Goal: Transaction & Acquisition: Purchase product/service

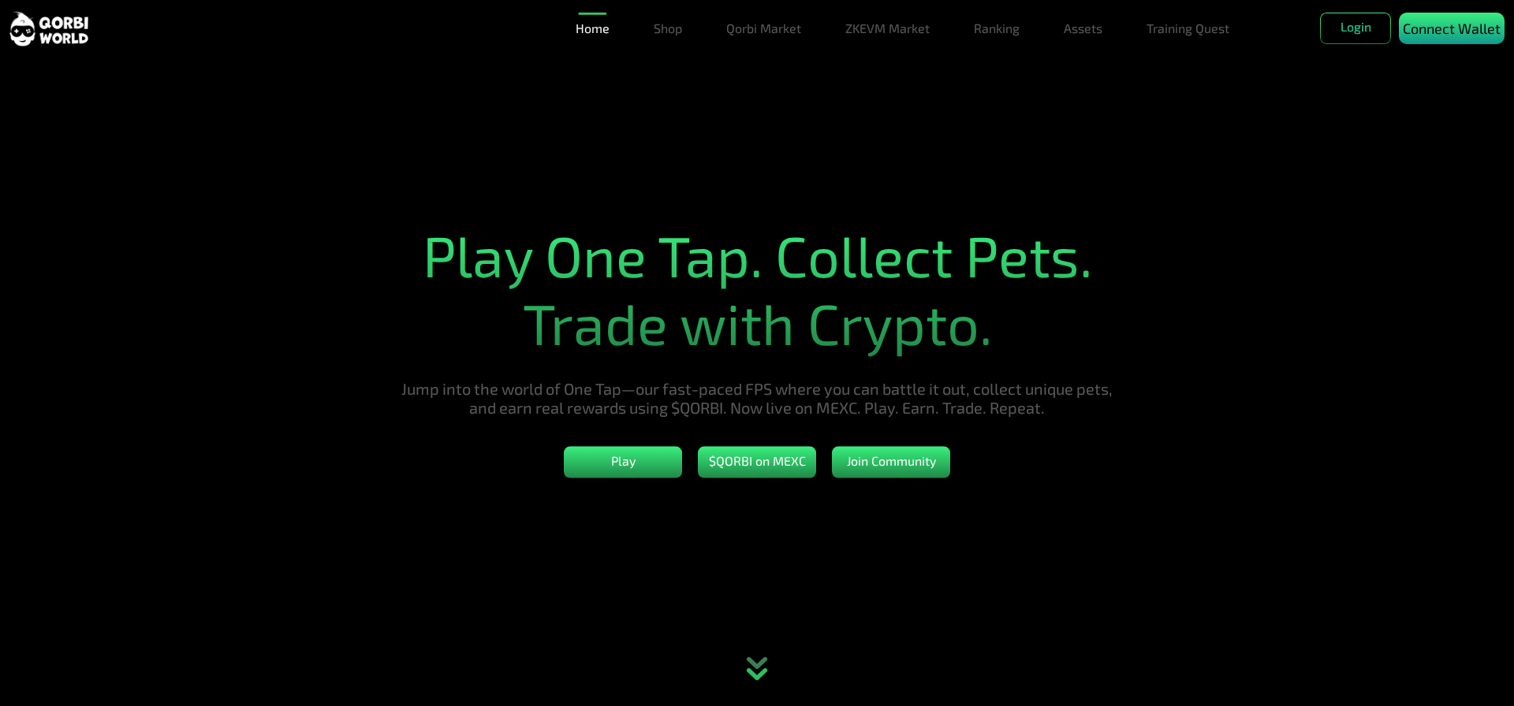
click at [1419, 31] on p "Connect Wallet" at bounding box center [1452, 28] width 98 height 21
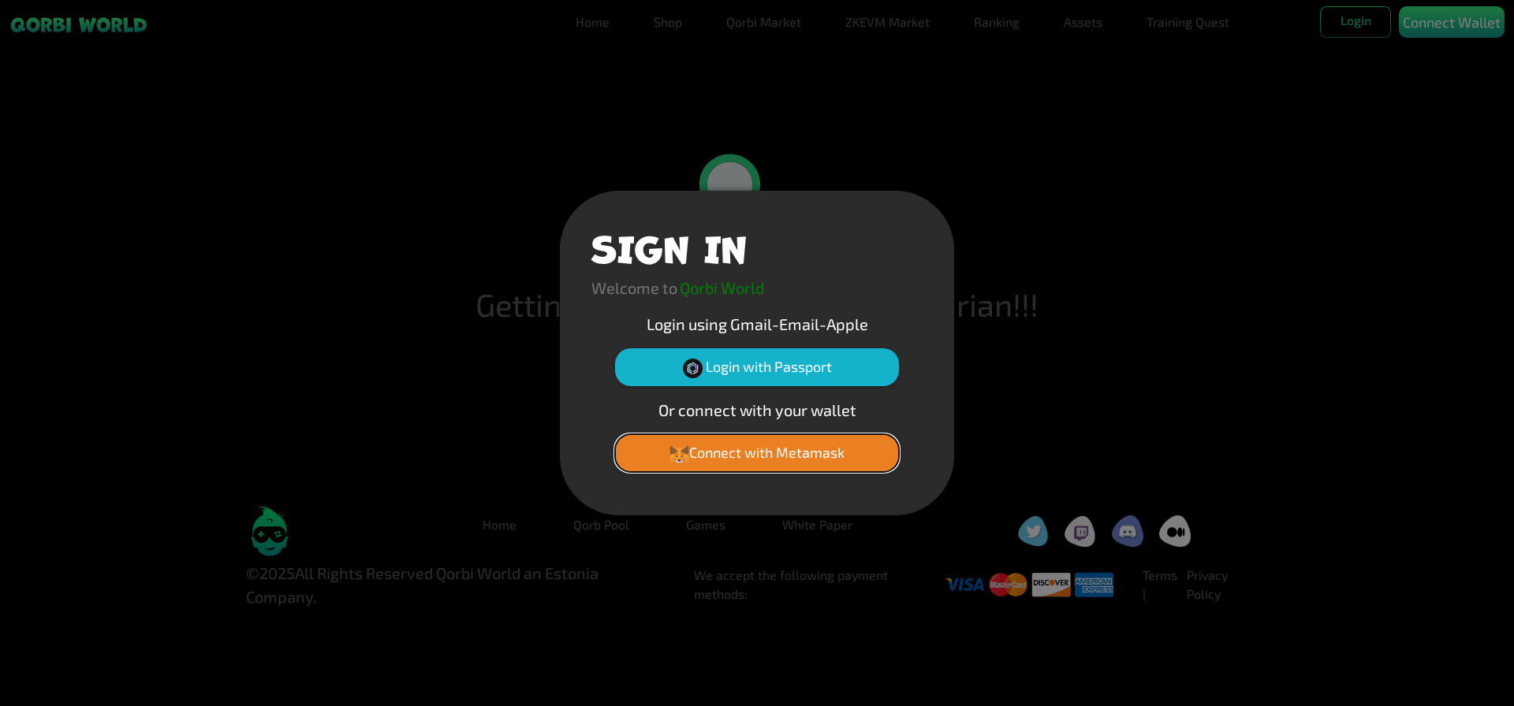
click at [806, 453] on button "Connect with Metamask" at bounding box center [757, 453] width 284 height 38
click at [915, 195] on div "SIGN IN Welcome to Qorbi World Login using Gmail-Email-Apple Login with Passpor…" at bounding box center [757, 353] width 394 height 325
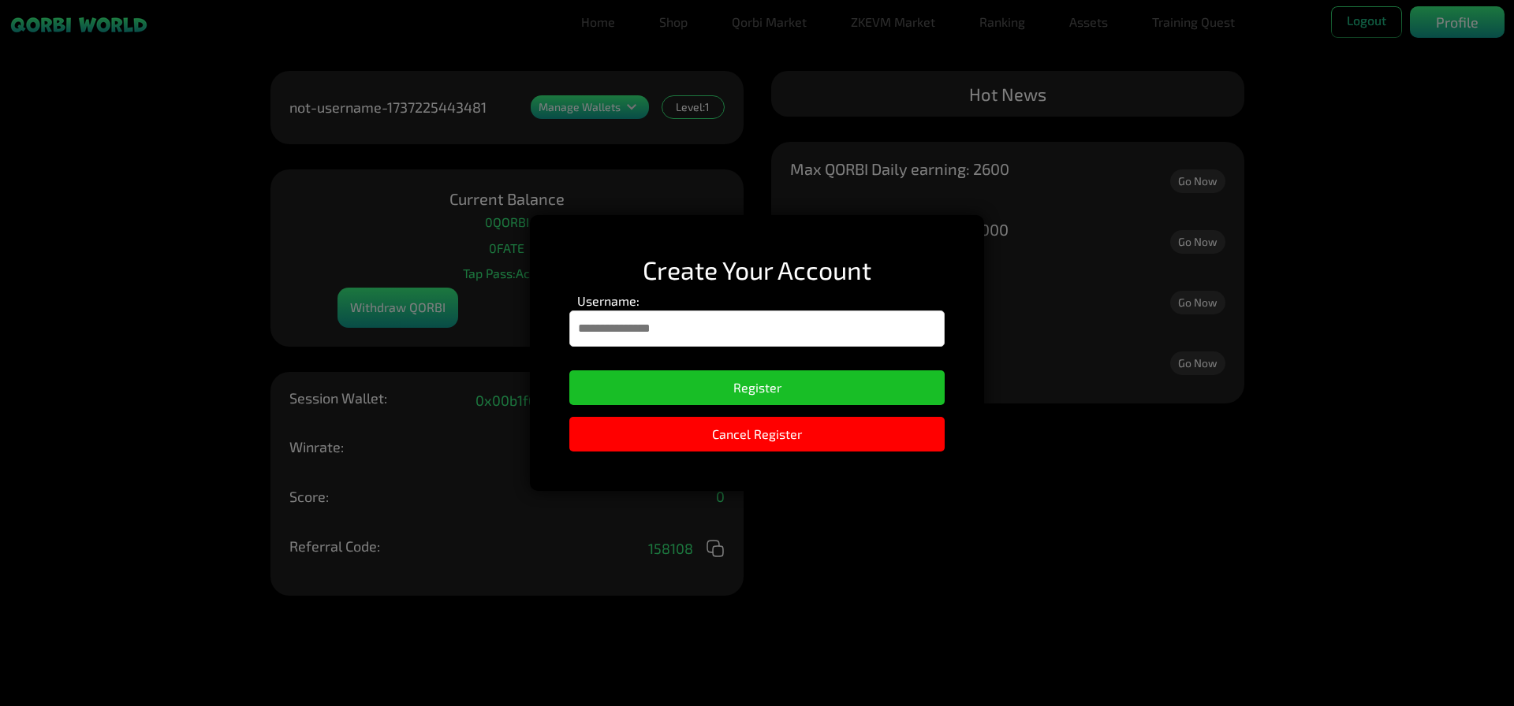
drag, startPoint x: 947, startPoint y: 267, endPoint x: 856, endPoint y: 412, distance: 171.5
click at [931, 289] on div "Create Your Account Username: Register Cancel Register" at bounding box center [757, 352] width 454 height 275
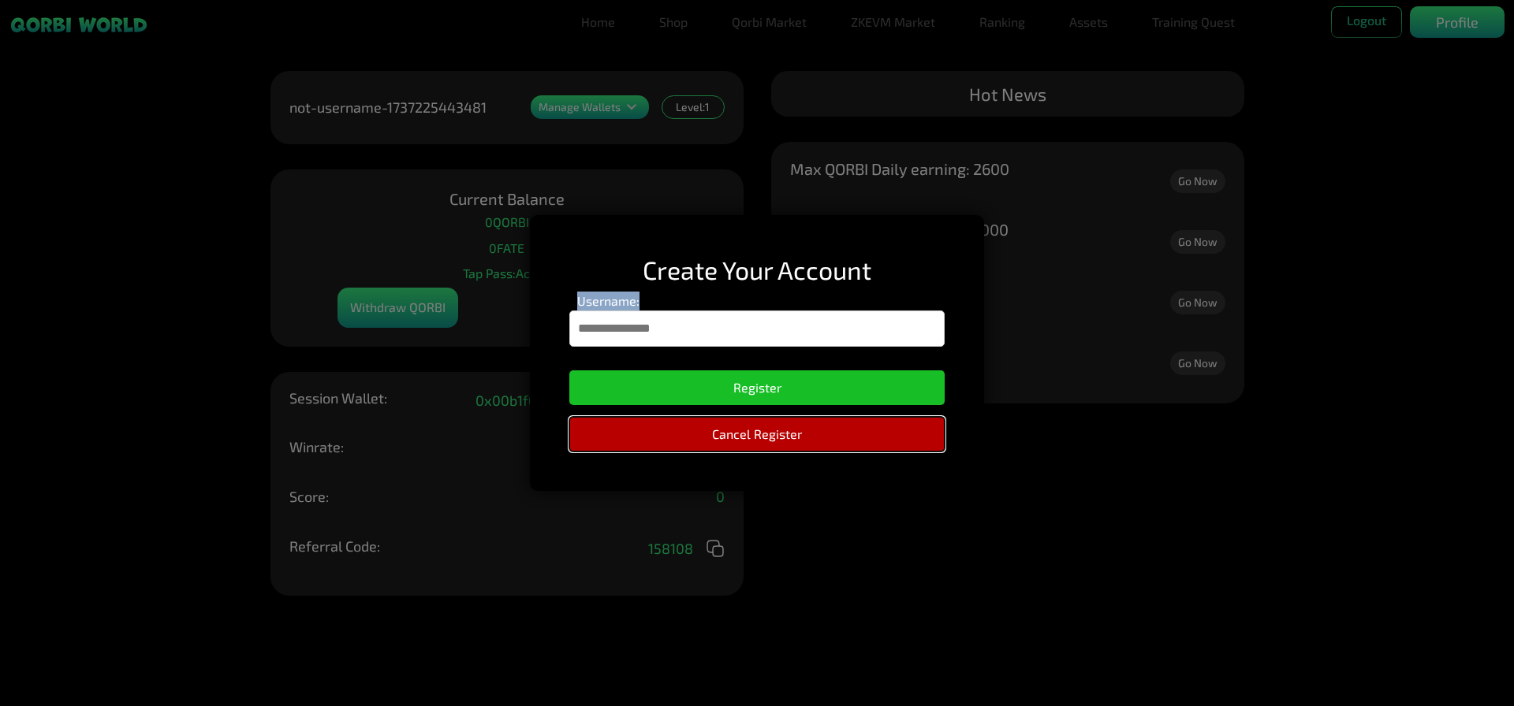
click at [826, 433] on button "Cancel Register" at bounding box center [756, 434] width 375 height 35
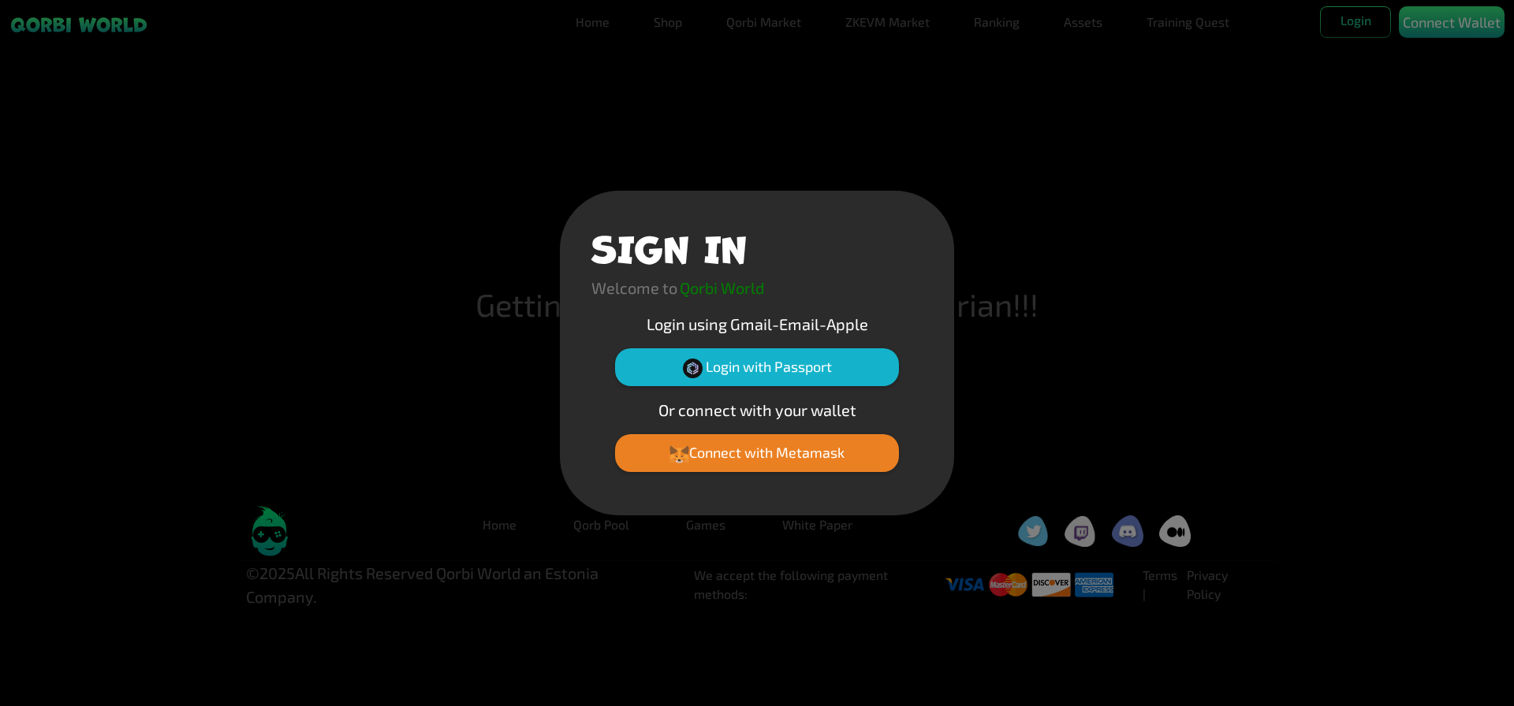
drag, startPoint x: 1202, startPoint y: 214, endPoint x: 1176, endPoint y: 225, distance: 28.3
click at [1196, 216] on div "SIGN IN Welcome to Qorbi World Login using Gmail-Email-Apple Login with Passpor…" at bounding box center [757, 353] width 1514 height 706
click at [857, 445] on button "Connect with Metamask" at bounding box center [757, 453] width 284 height 38
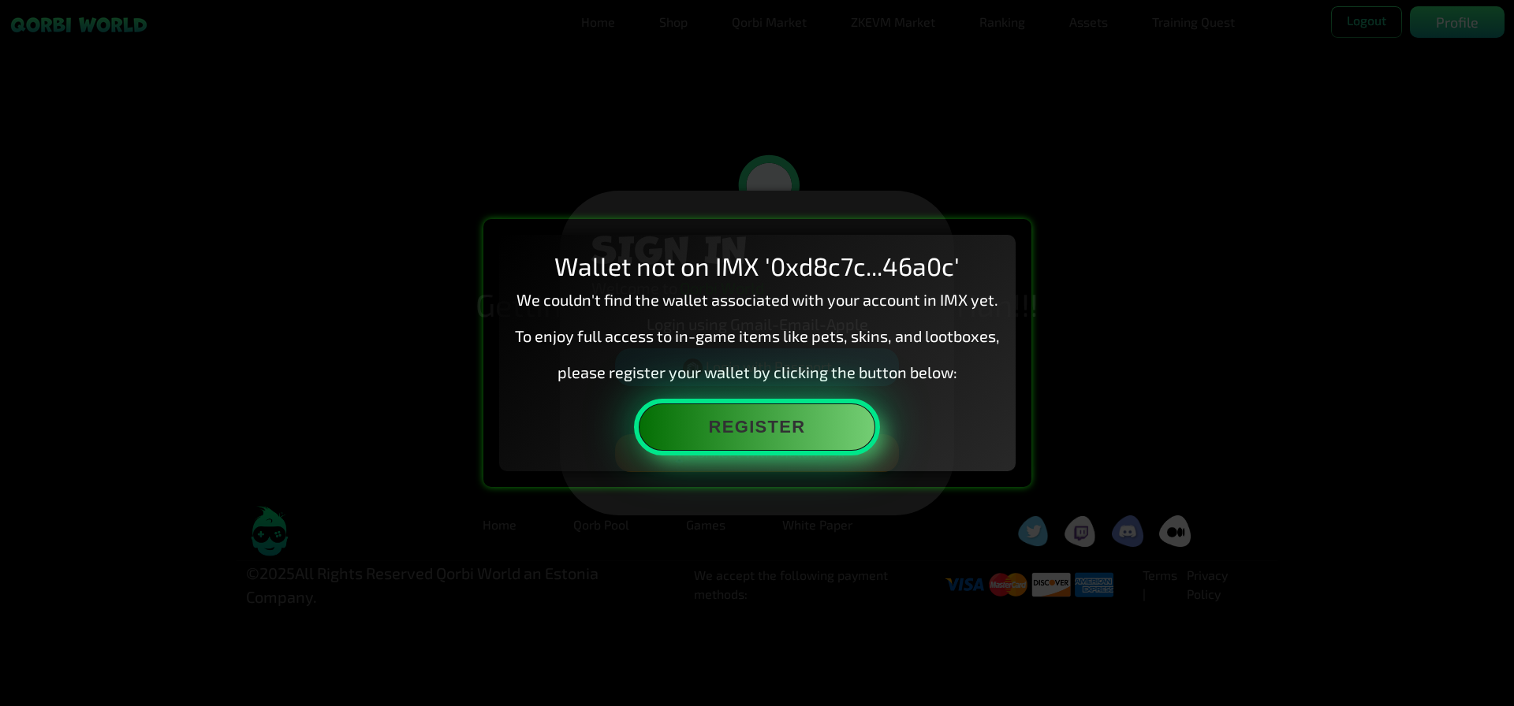
click at [803, 437] on button "Register" at bounding box center [757, 427] width 237 height 47
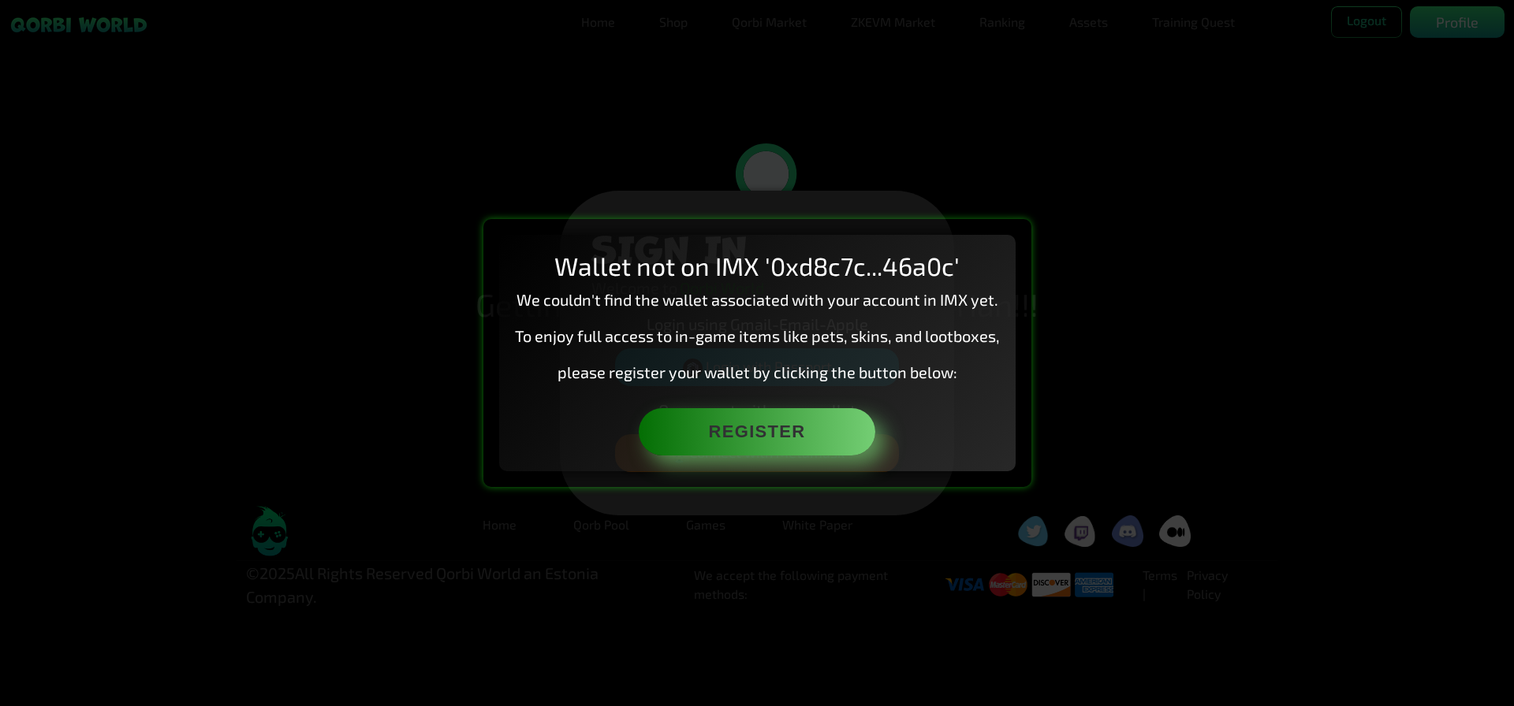
drag, startPoint x: 695, startPoint y: 240, endPoint x: 690, endPoint y: 233, distance: 9.6
click at [691, 235] on div "Wallet not on IMX '0xd8c7c...46a0c' We couldn't find the wallet associated with…" at bounding box center [757, 353] width 516 height 236
click at [685, 222] on div "Wallet not on IMX '0xd8c7c...46a0c' We couldn't find the wallet associated with…" at bounding box center [757, 352] width 548 height 267
drag, startPoint x: 685, startPoint y: 222, endPoint x: 692, endPoint y: 240, distance: 18.7
click at [685, 224] on div "Wallet not on IMX '0xd8c7c...46a0c' We couldn't find the wallet associated with…" at bounding box center [757, 352] width 548 height 267
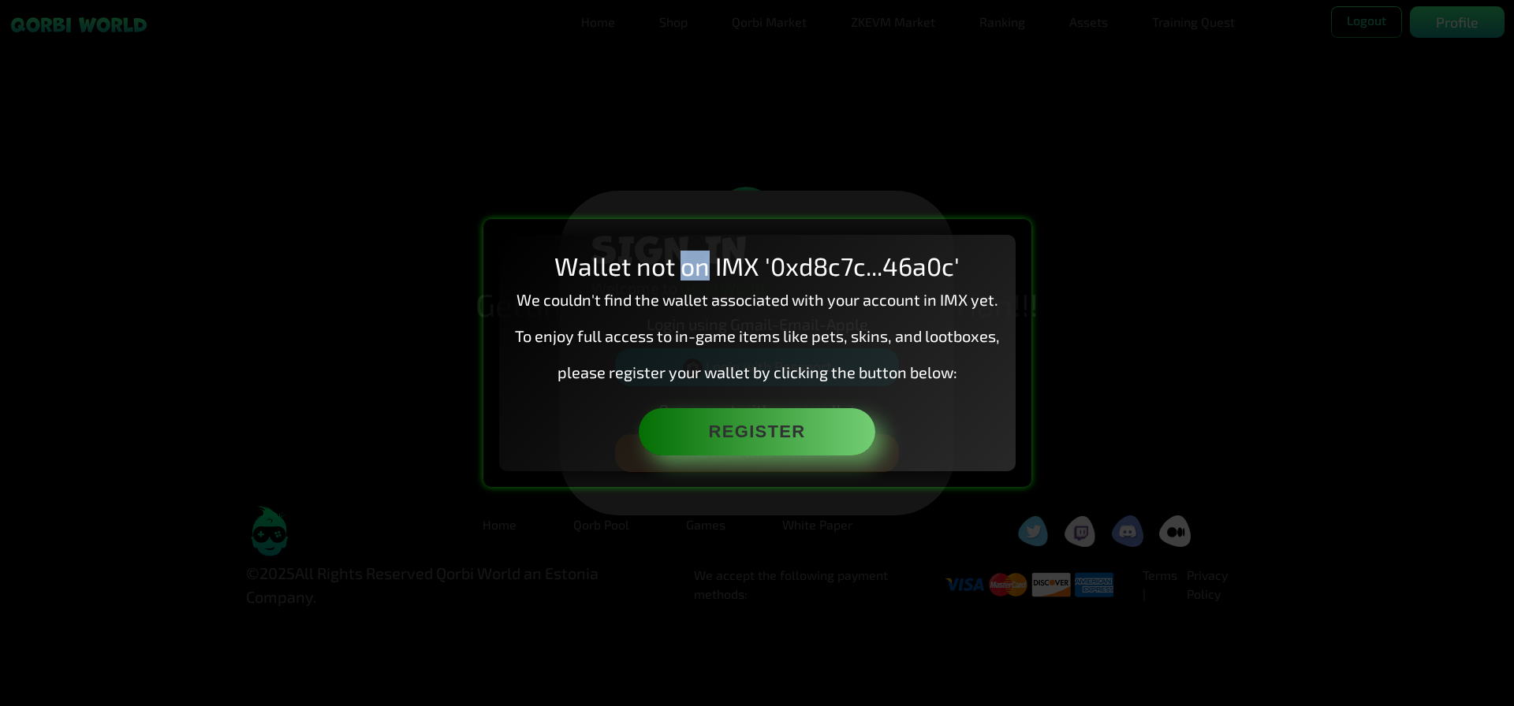
click at [703, 261] on h2 "Wallet not on IMX '0xd8c7c...46a0c'" at bounding box center [757, 266] width 485 height 30
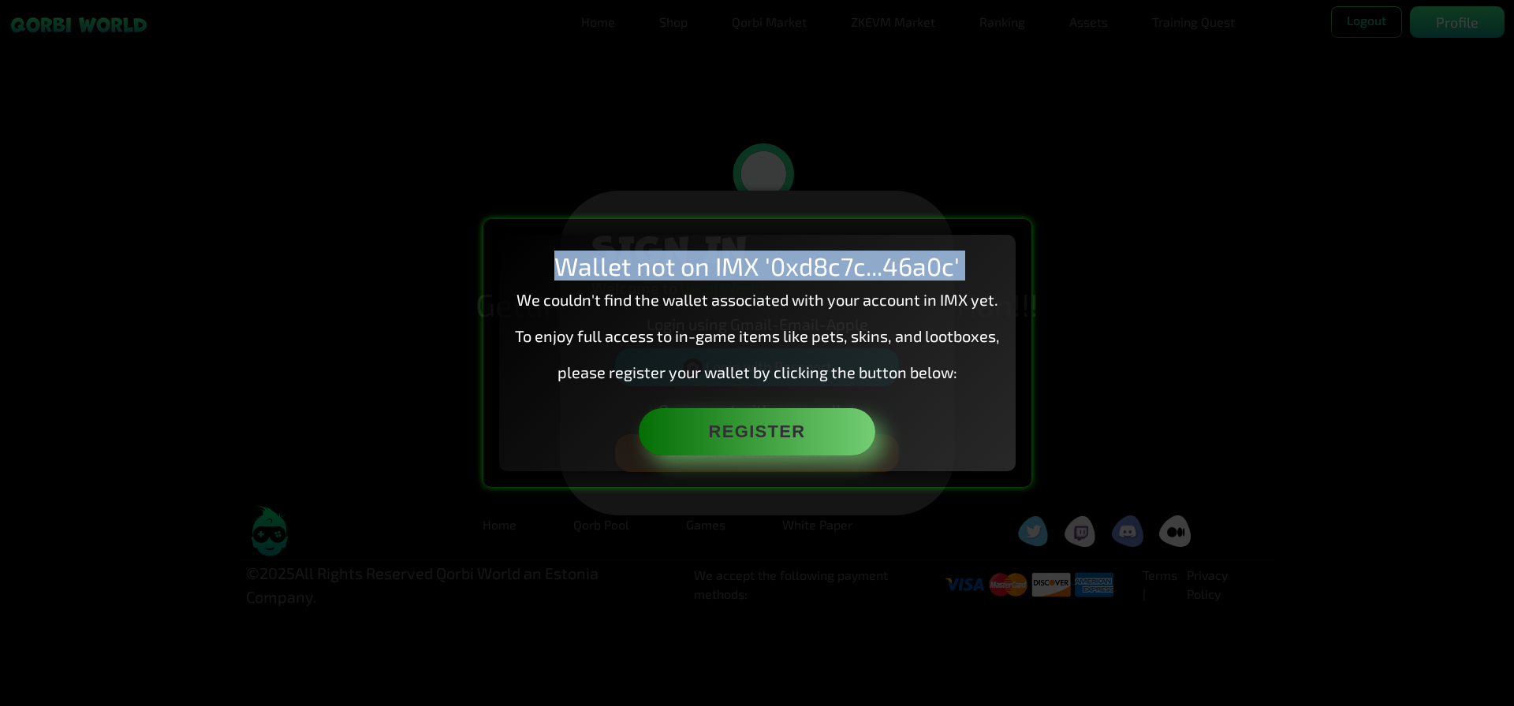
click at [703, 261] on h2 "Wallet not on IMX '0xd8c7c...46a0c'" at bounding box center [757, 266] width 485 height 30
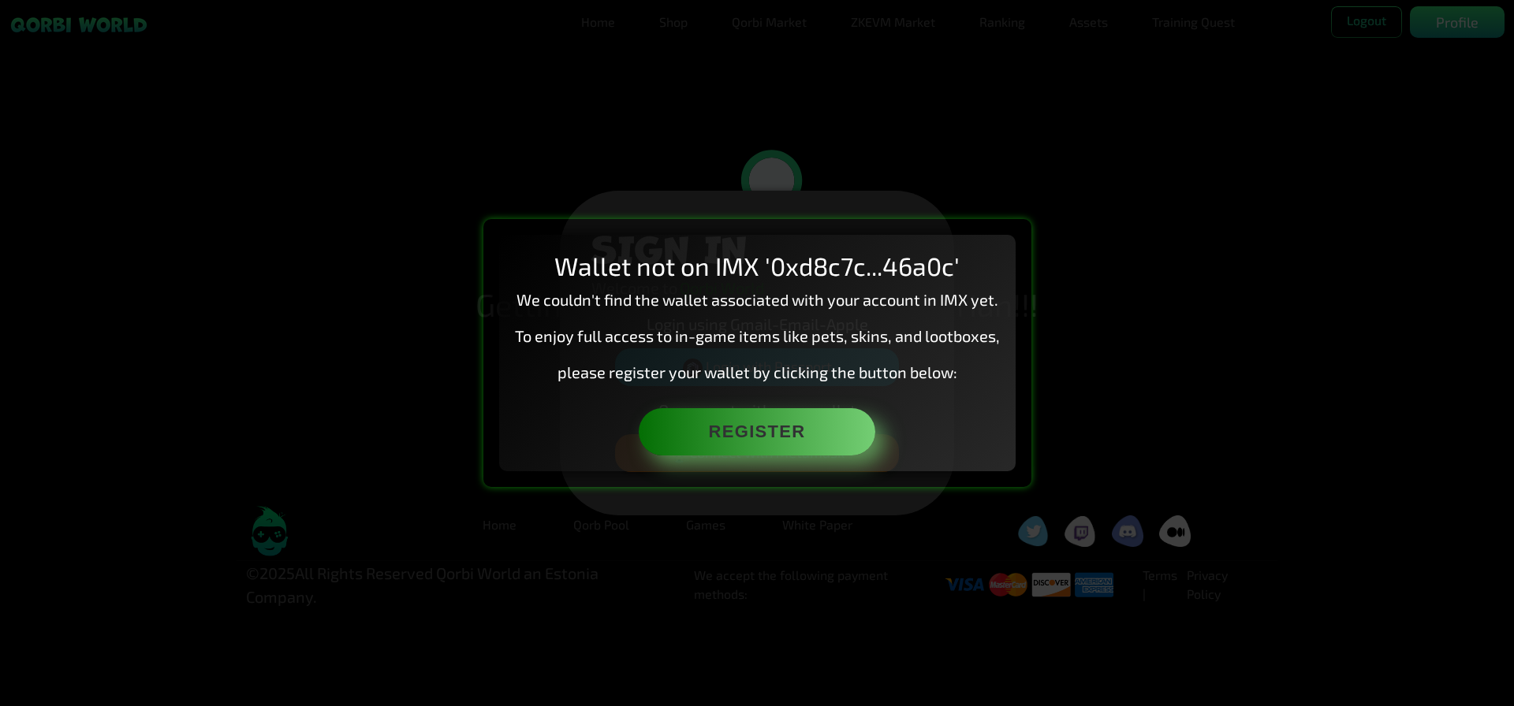
click at [732, 377] on p "please register your wallet by clicking the button below:" at bounding box center [757, 372] width 485 height 24
click at [1184, 320] on div "Wallet not on IMX '0xd8c7c...46a0c' We couldn't find the wallet associated with…" at bounding box center [757, 353] width 1514 height 706
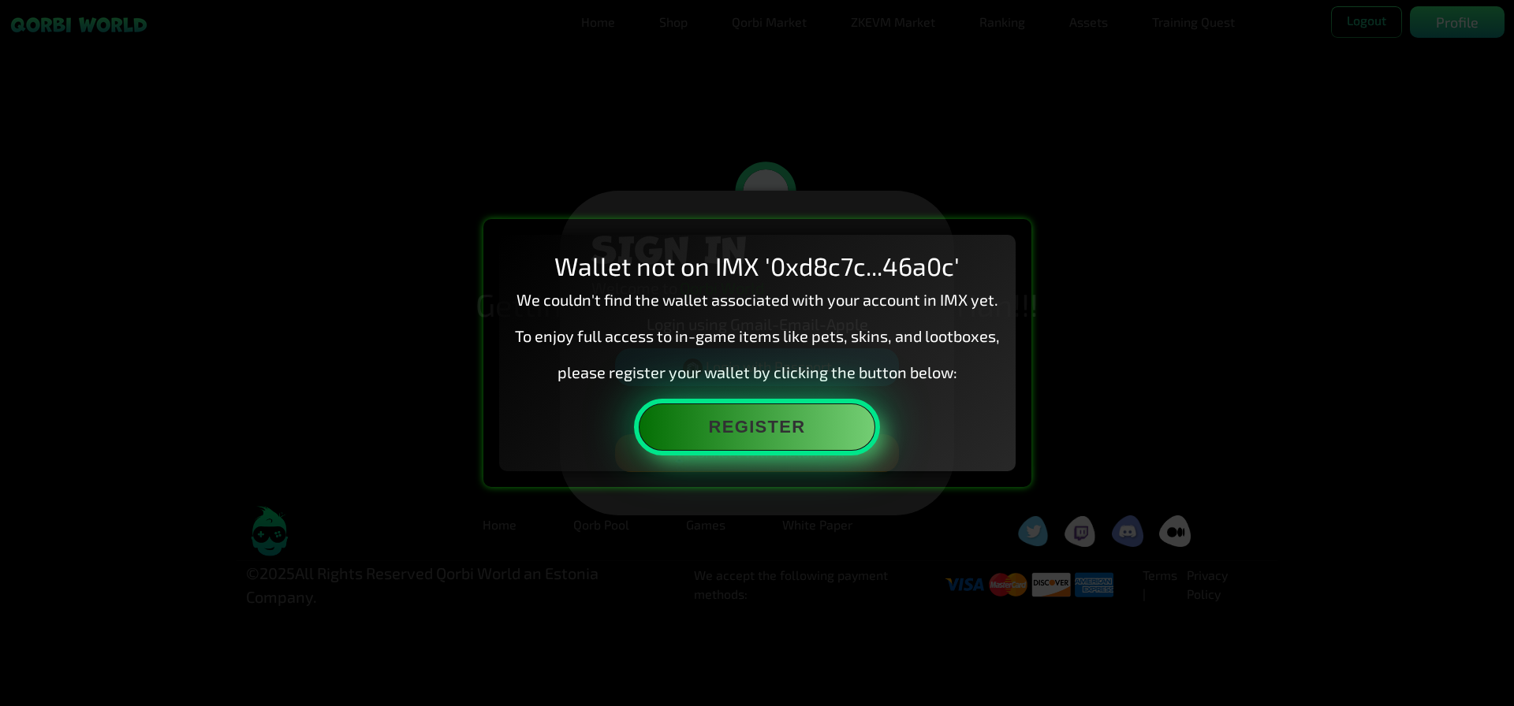
click at [773, 431] on button "Register" at bounding box center [757, 427] width 237 height 47
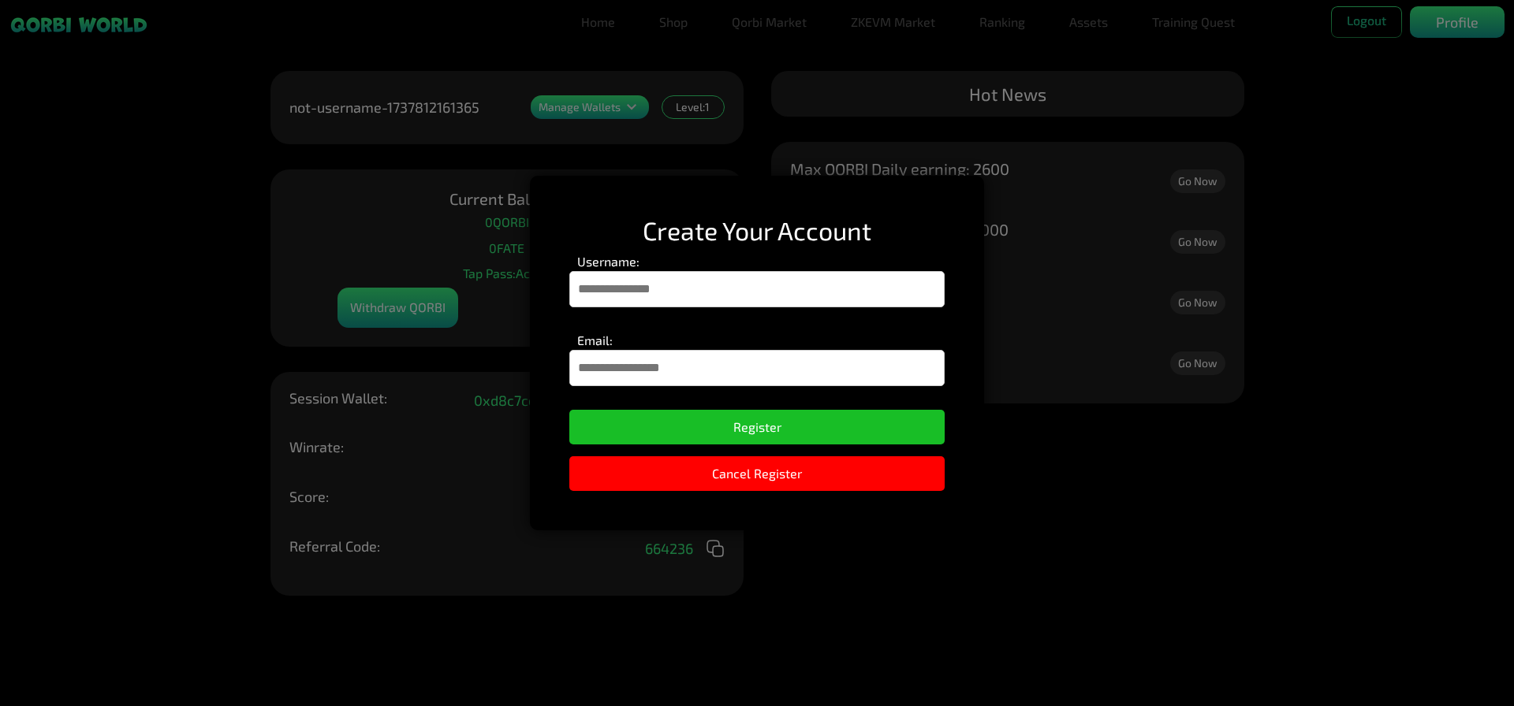
click at [745, 209] on div "Create Your Account Username: Email: Register Cancel Register" at bounding box center [757, 353] width 454 height 354
click at [709, 282] on input "Username:" at bounding box center [756, 289] width 375 height 36
type input "**********"
click at [695, 361] on input "Email:" at bounding box center [756, 368] width 375 height 36
type input "*"
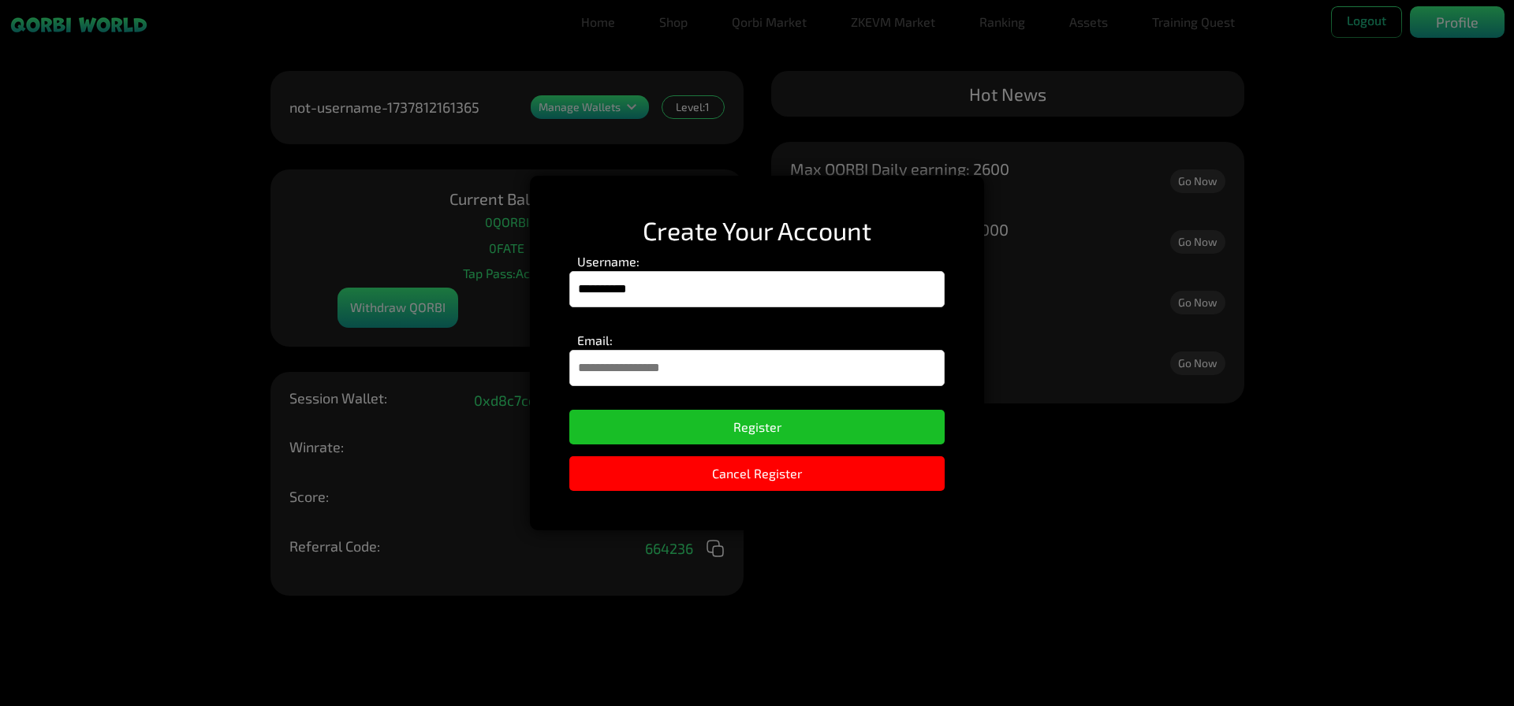
paste input "**********"
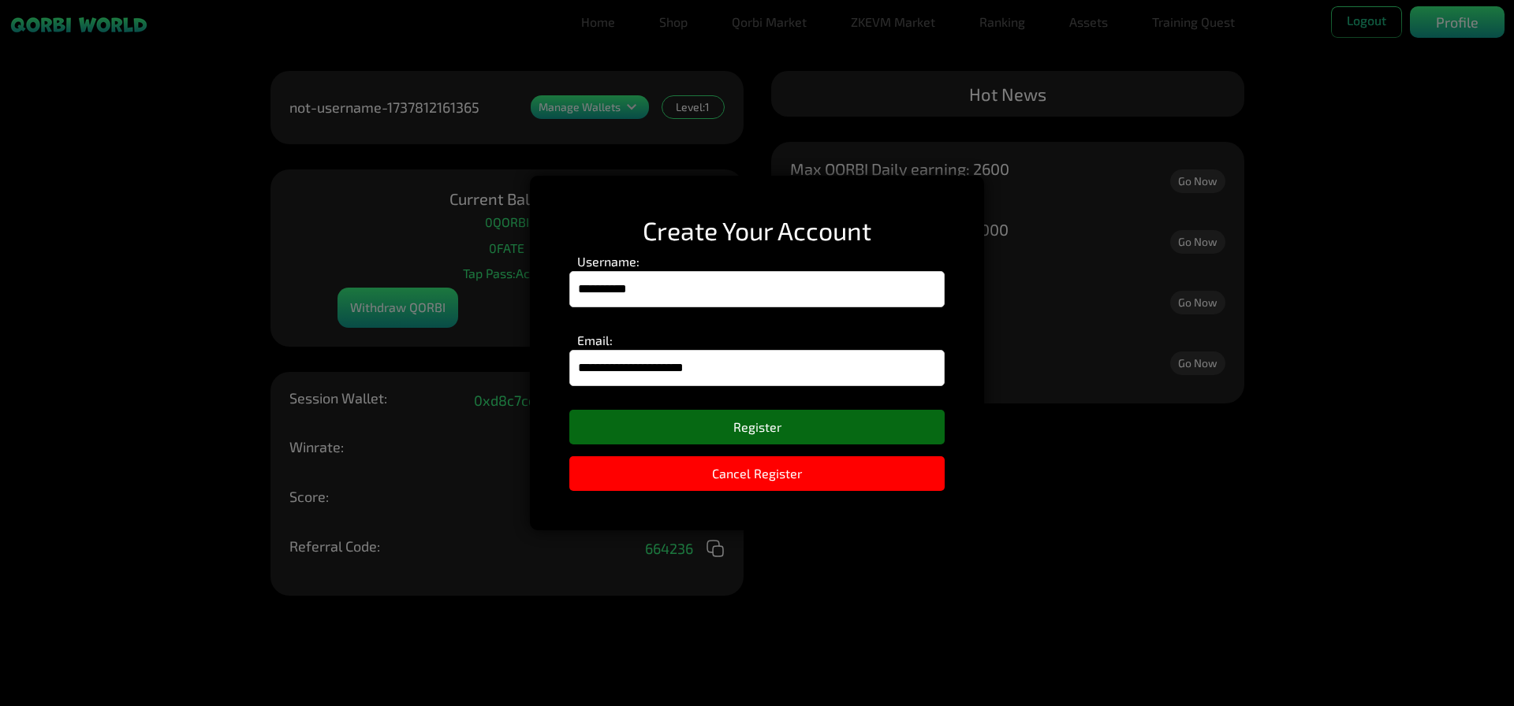
type input "**********"
click at [755, 418] on button "Register" at bounding box center [756, 427] width 375 height 35
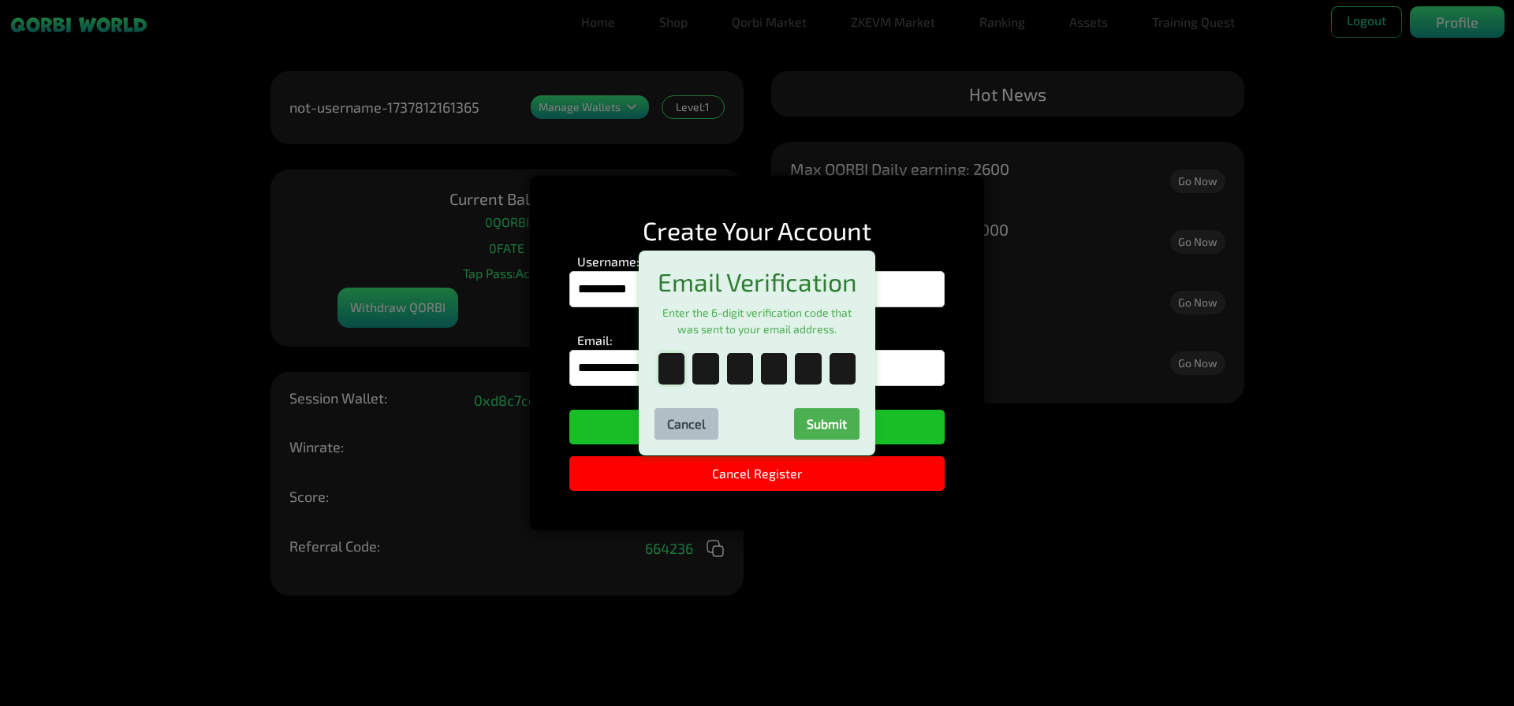
click at [668, 385] on input "text" at bounding box center [671, 369] width 26 height 32
paste input "*"
type input "*"
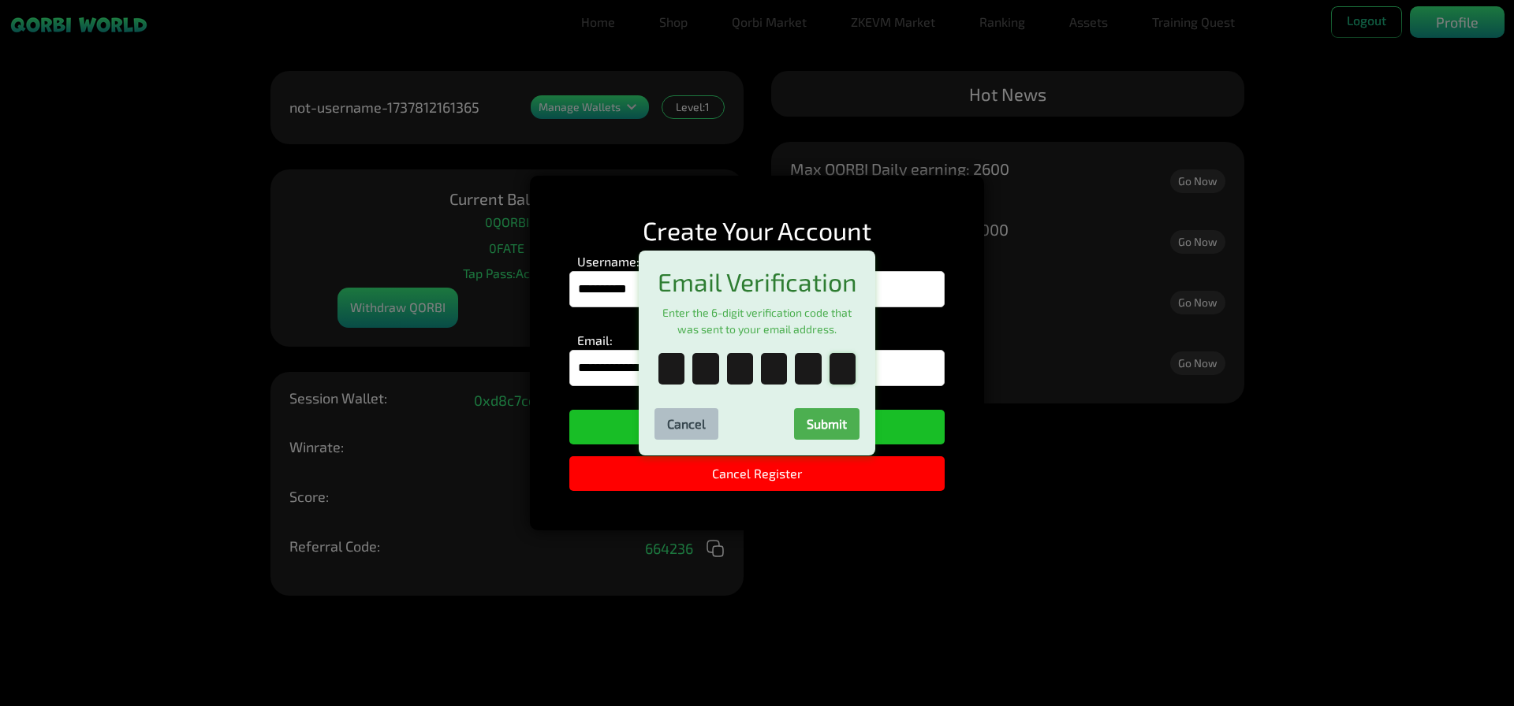
type input "*"
click at [812, 416] on button "Submit" at bounding box center [826, 424] width 65 height 32
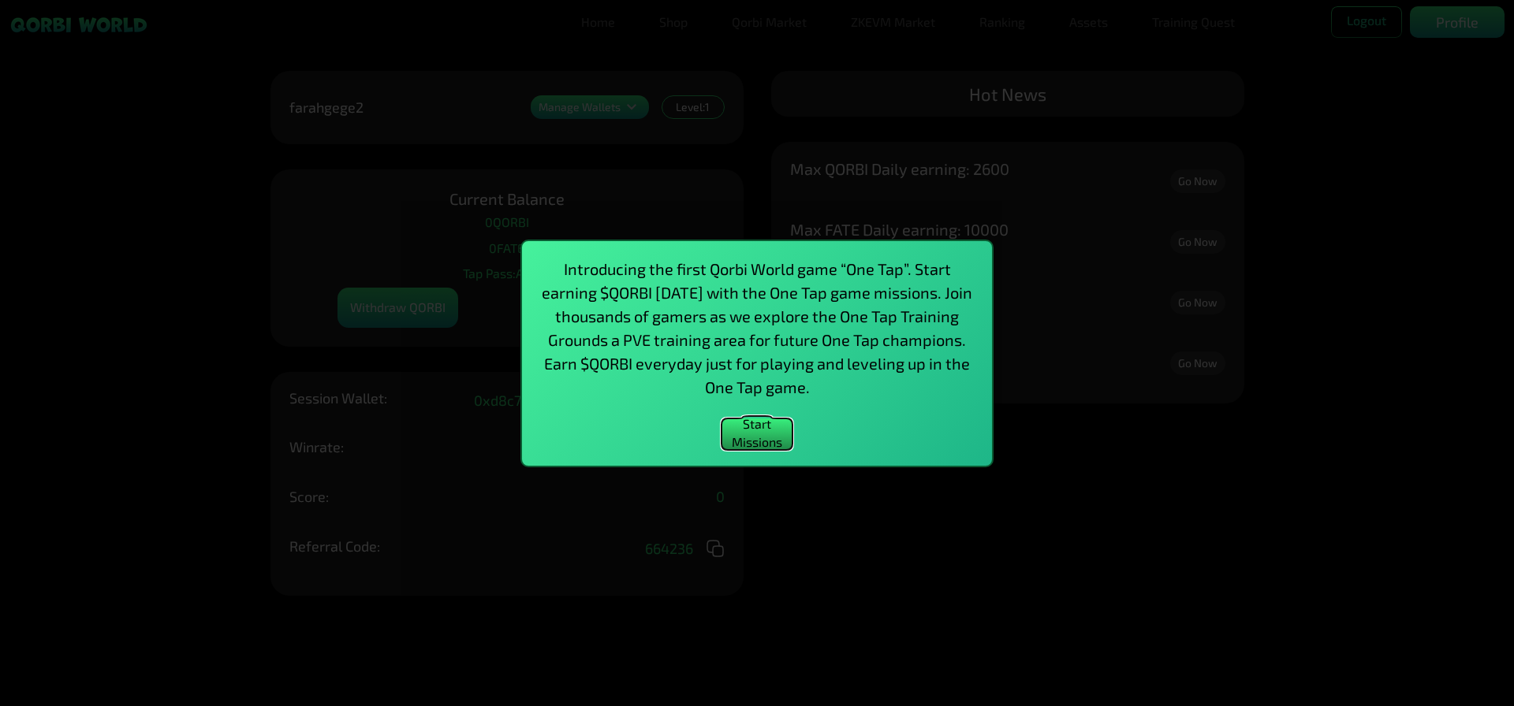
click at [760, 425] on button "Start Missions" at bounding box center [756, 435] width 71 height 32
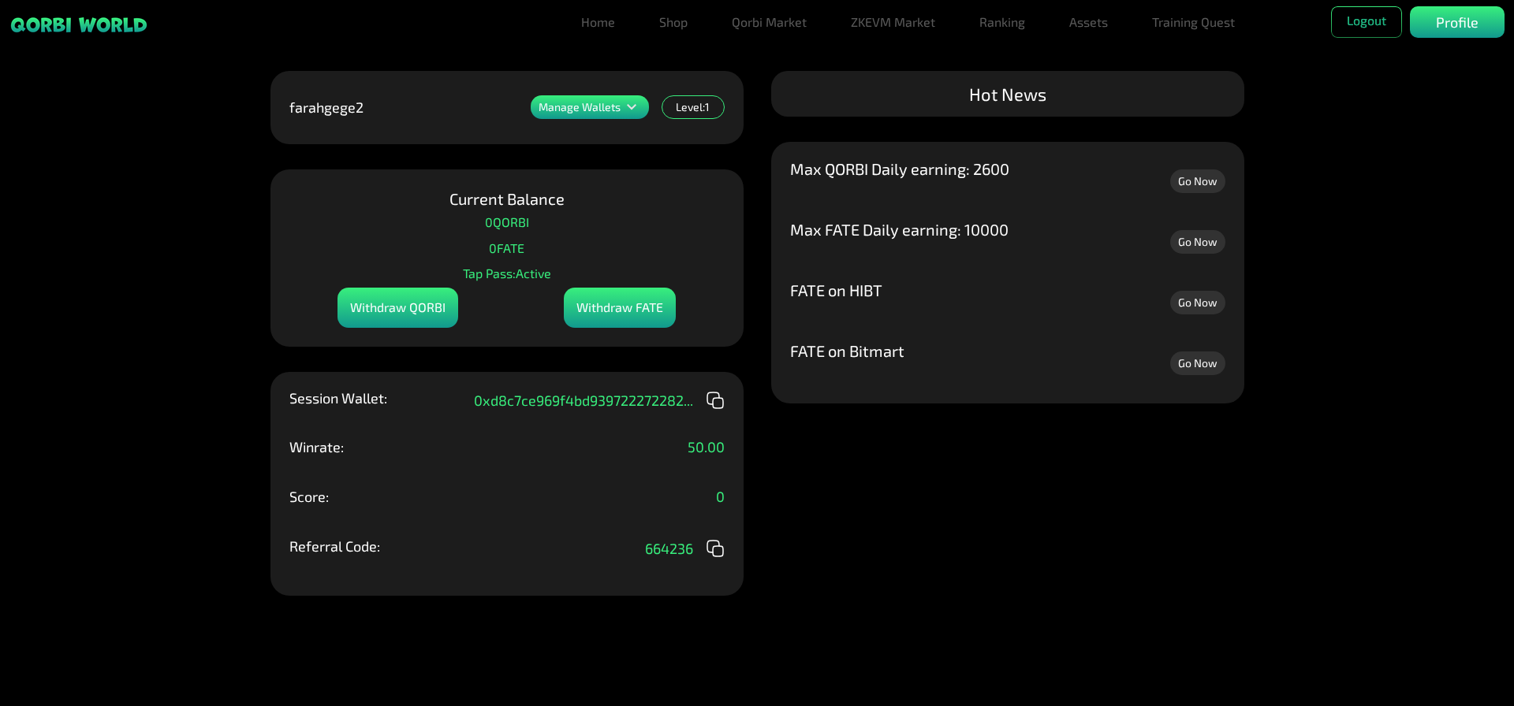
click at [871, 244] on div "Max FATE Daily earning: 10000" at bounding box center [899, 243] width 218 height 42
click at [914, 232] on p "Max FATE Daily earning: 10000" at bounding box center [899, 230] width 218 height 16
click at [983, 235] on p "Max FATE Daily earning: 10000" at bounding box center [899, 230] width 218 height 16
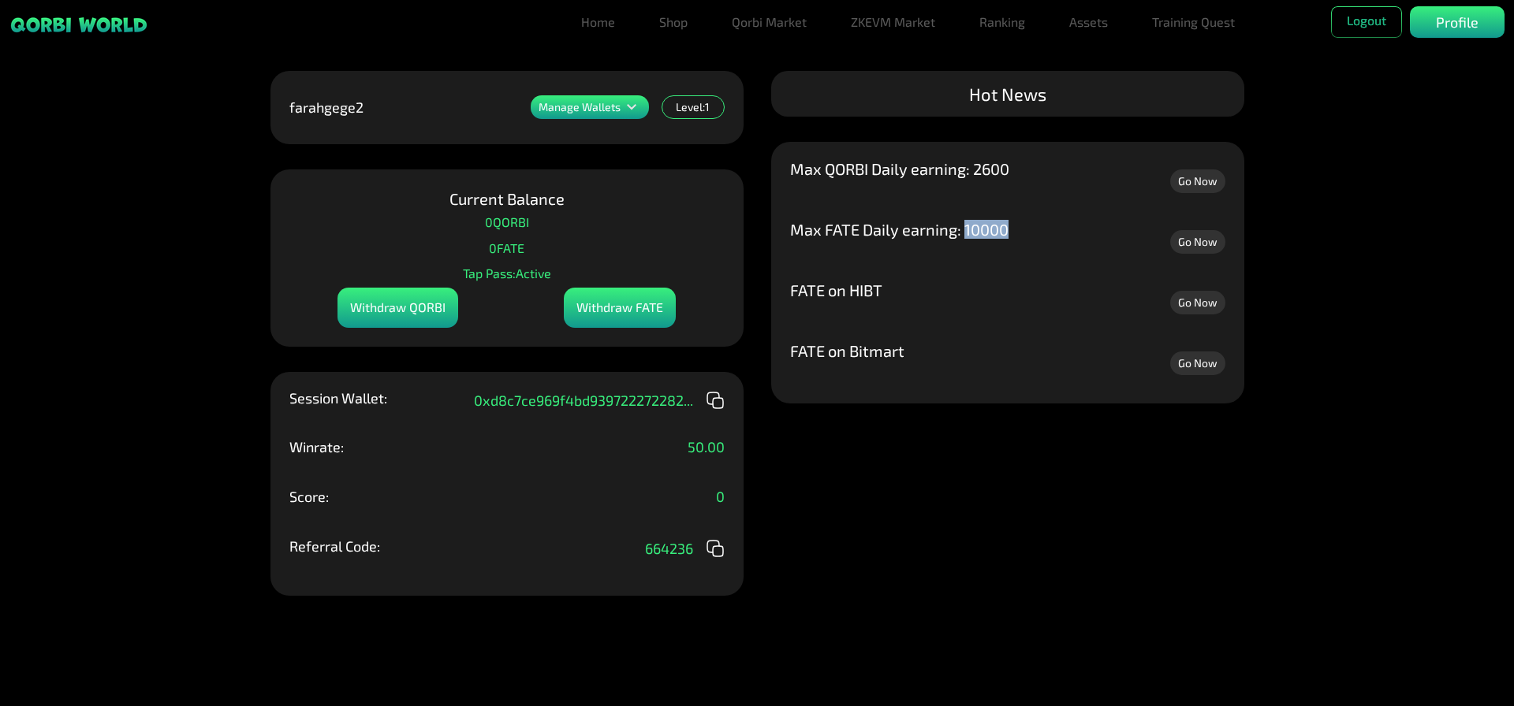
click at [983, 235] on p "Max FATE Daily earning: 10000" at bounding box center [899, 230] width 218 height 16
click at [774, 214] on div "FATE on Bitmart Go Now FATE on HIBT Go Now Max FATE Daily earning: 10000 Go Now…" at bounding box center [1007, 273] width 473 height 262
click at [631, 113] on icon at bounding box center [631, 107] width 19 height 19
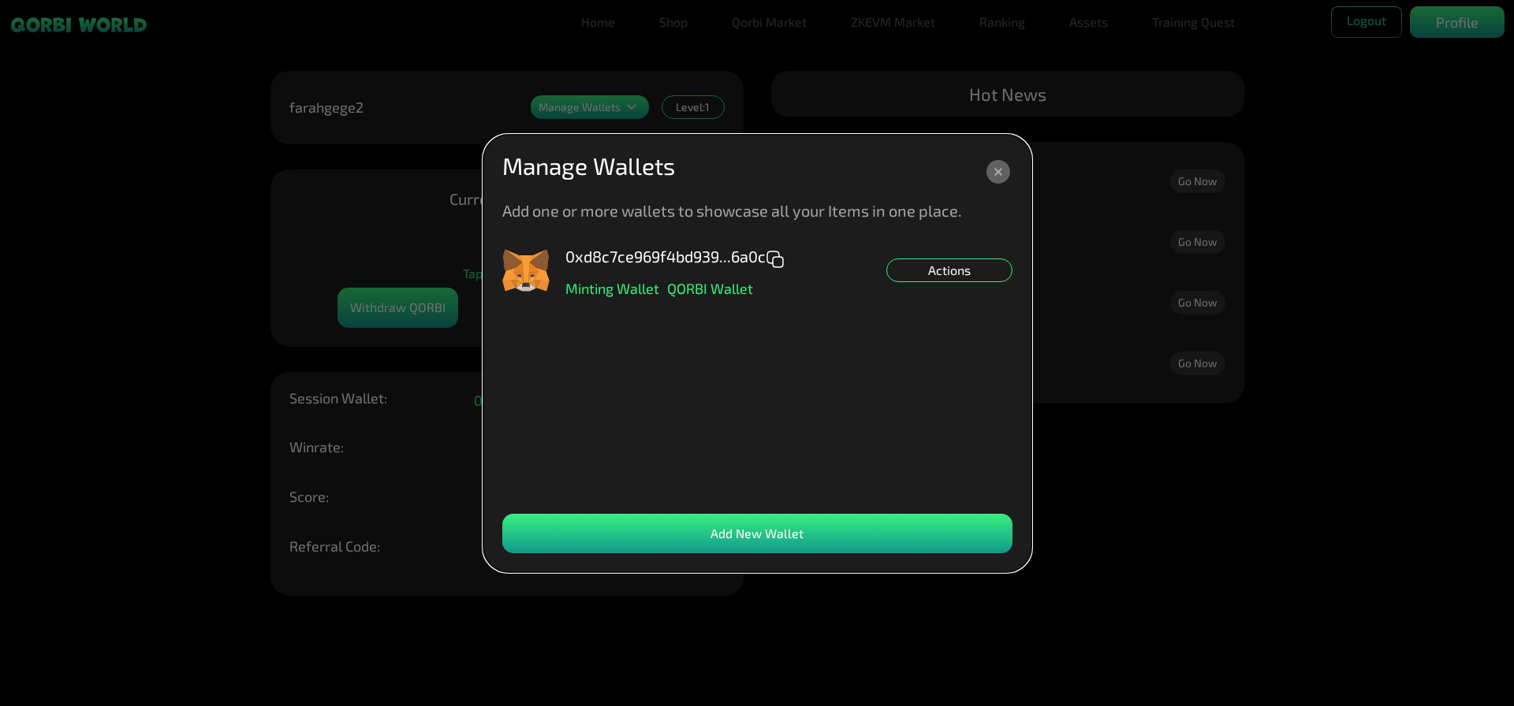
click at [1007, 158] on icon at bounding box center [998, 172] width 28 height 28
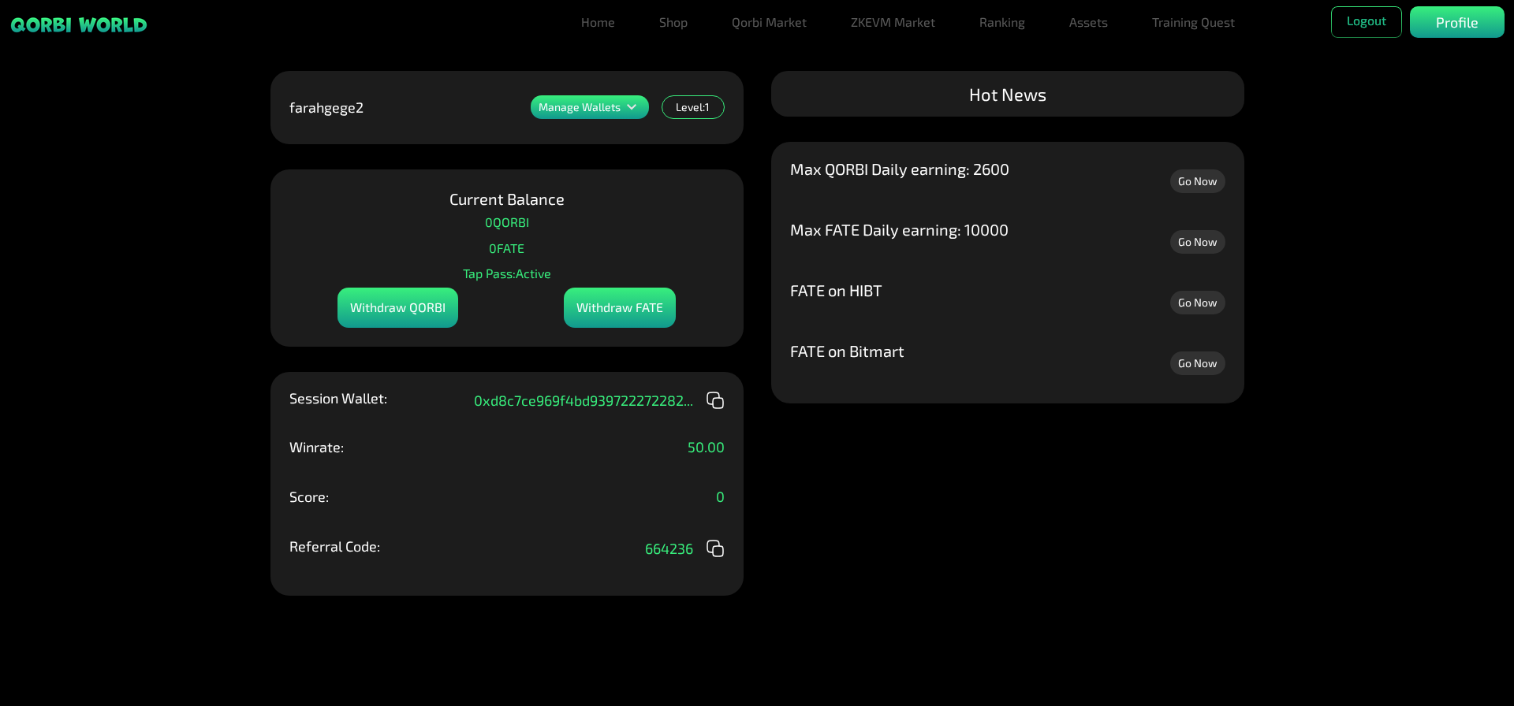
click at [998, 166] on p "Max QORBI Daily earning: 2600" at bounding box center [899, 169] width 219 height 16
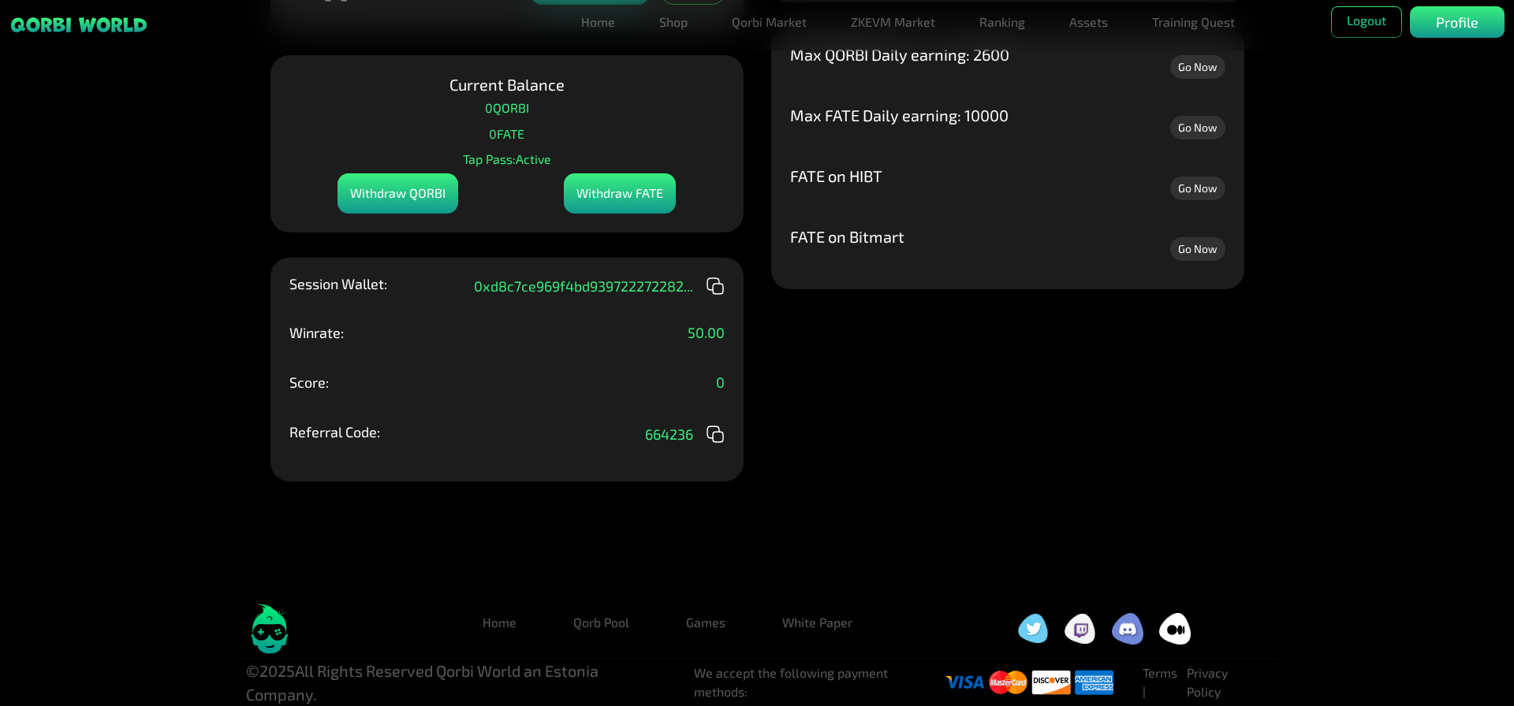
click at [1134, 625] on img at bounding box center [1128, 629] width 32 height 32
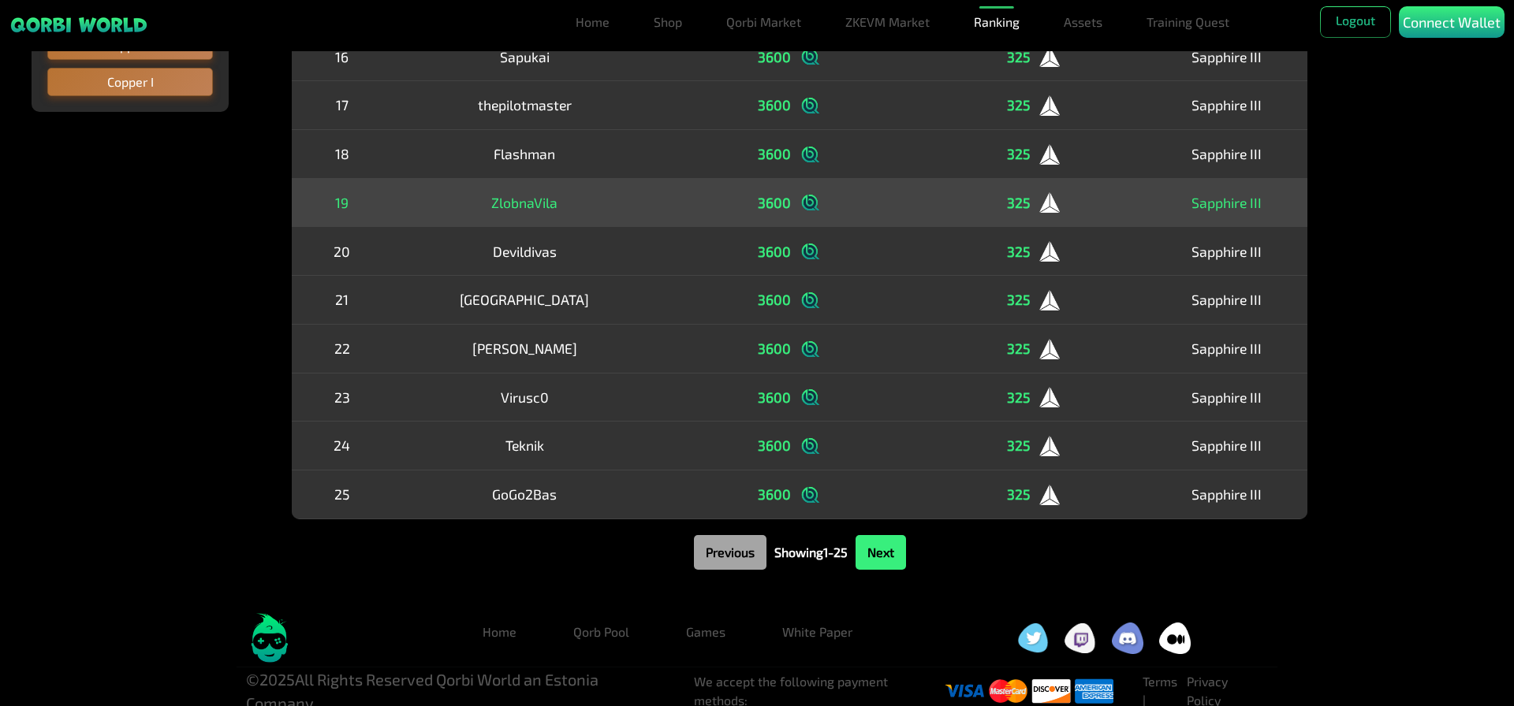
scroll to position [934, 0]
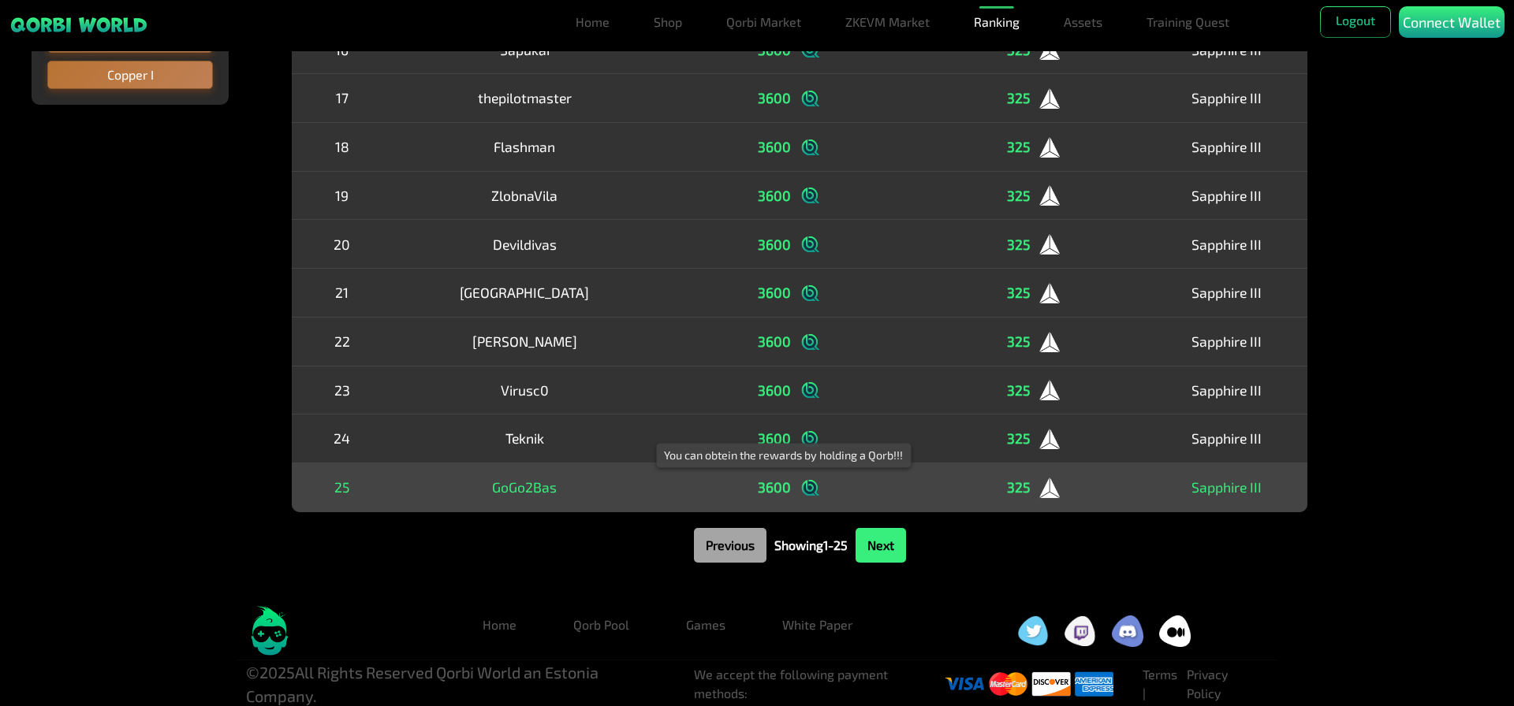
click at [799, 491] on img at bounding box center [811, 488] width 24 height 24
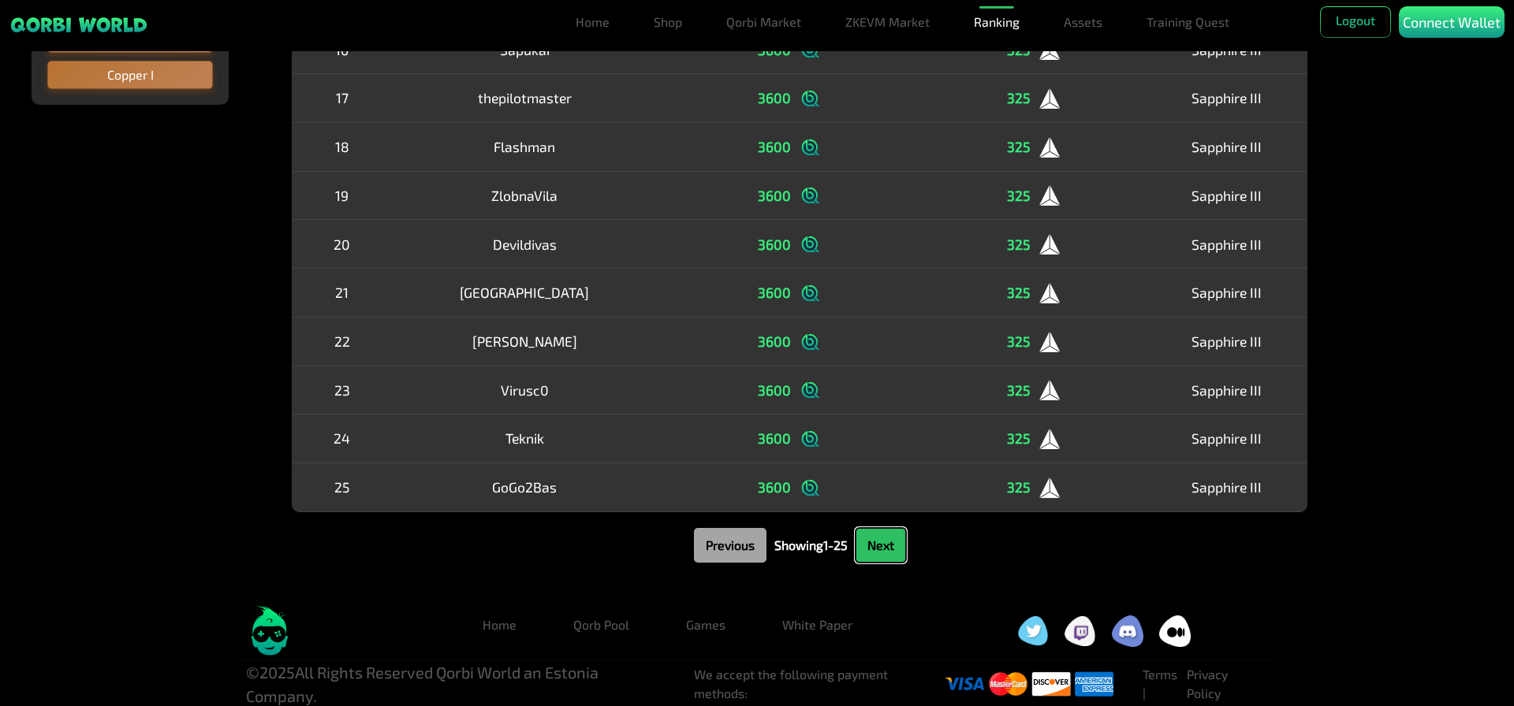
click at [879, 541] on button "Next" at bounding box center [881, 545] width 50 height 35
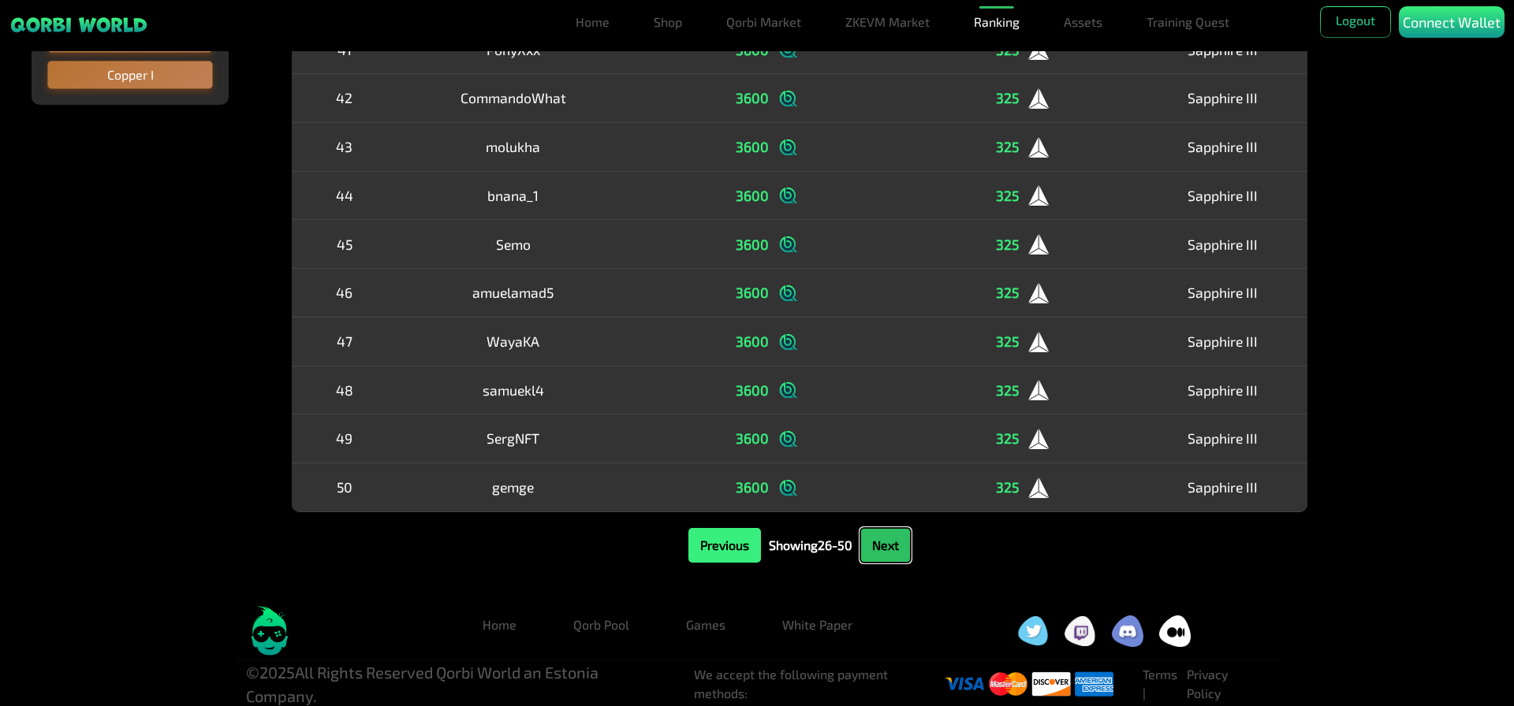
click at [879, 541] on button "Next" at bounding box center [885, 545] width 50 height 35
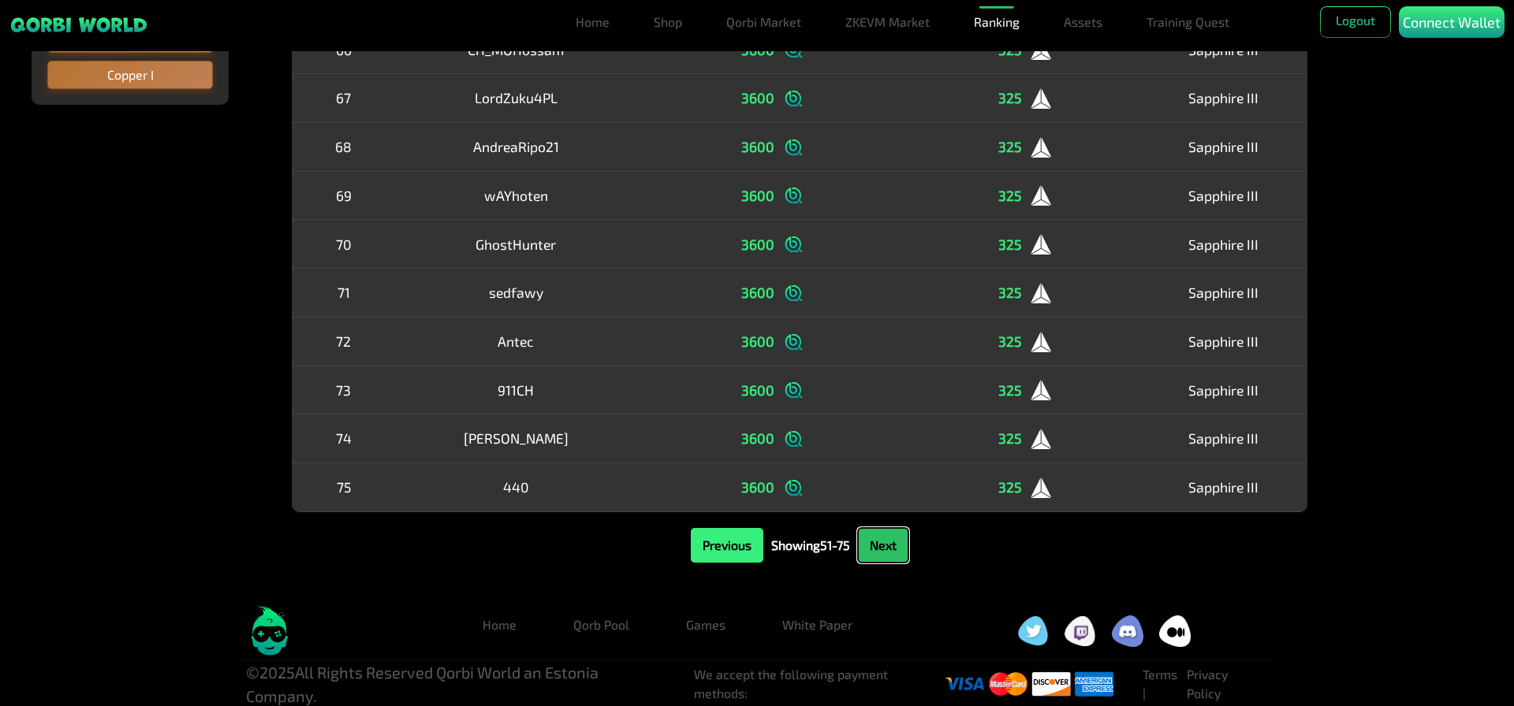
click at [879, 541] on button "Next" at bounding box center [883, 545] width 50 height 35
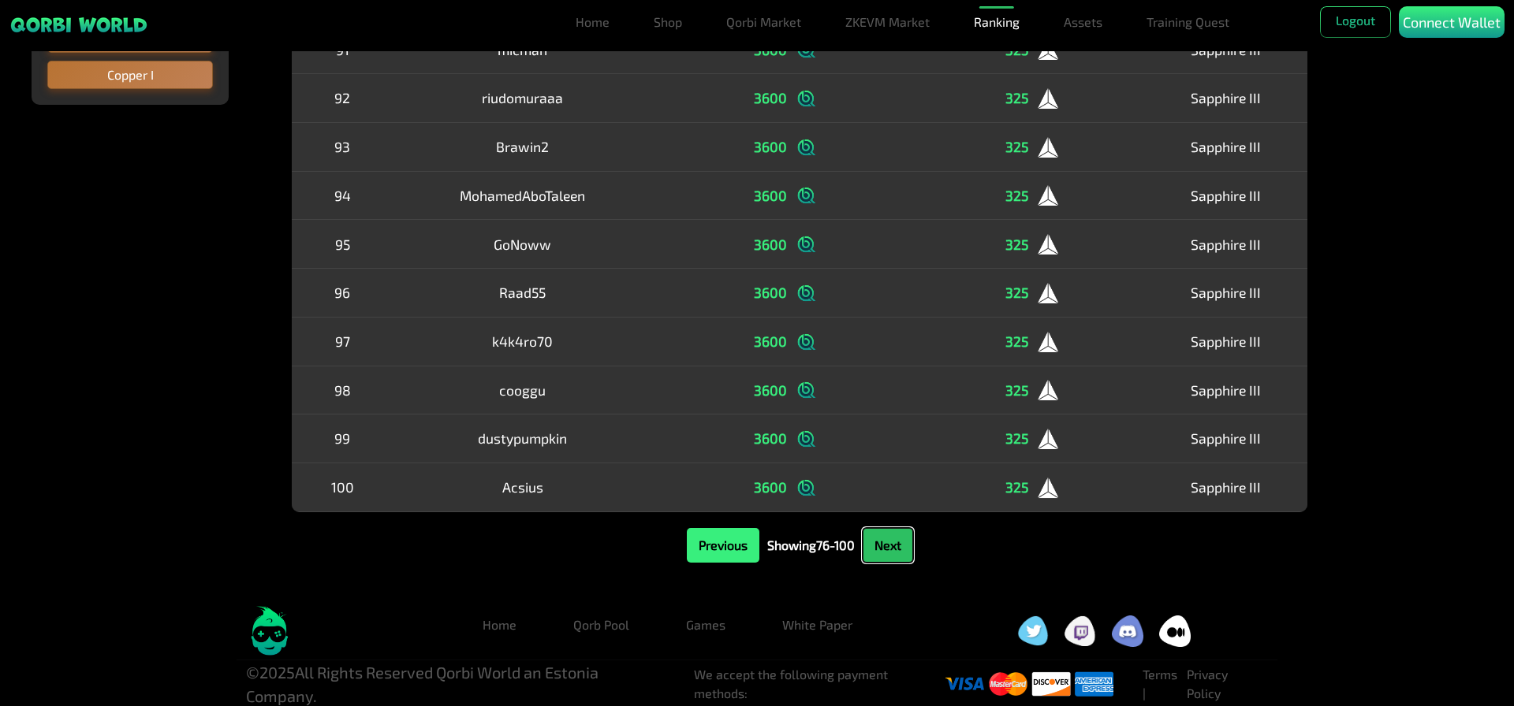
click at [879, 541] on button "Next" at bounding box center [888, 545] width 50 height 35
click at [887, 538] on button "Next" at bounding box center [888, 545] width 50 height 35
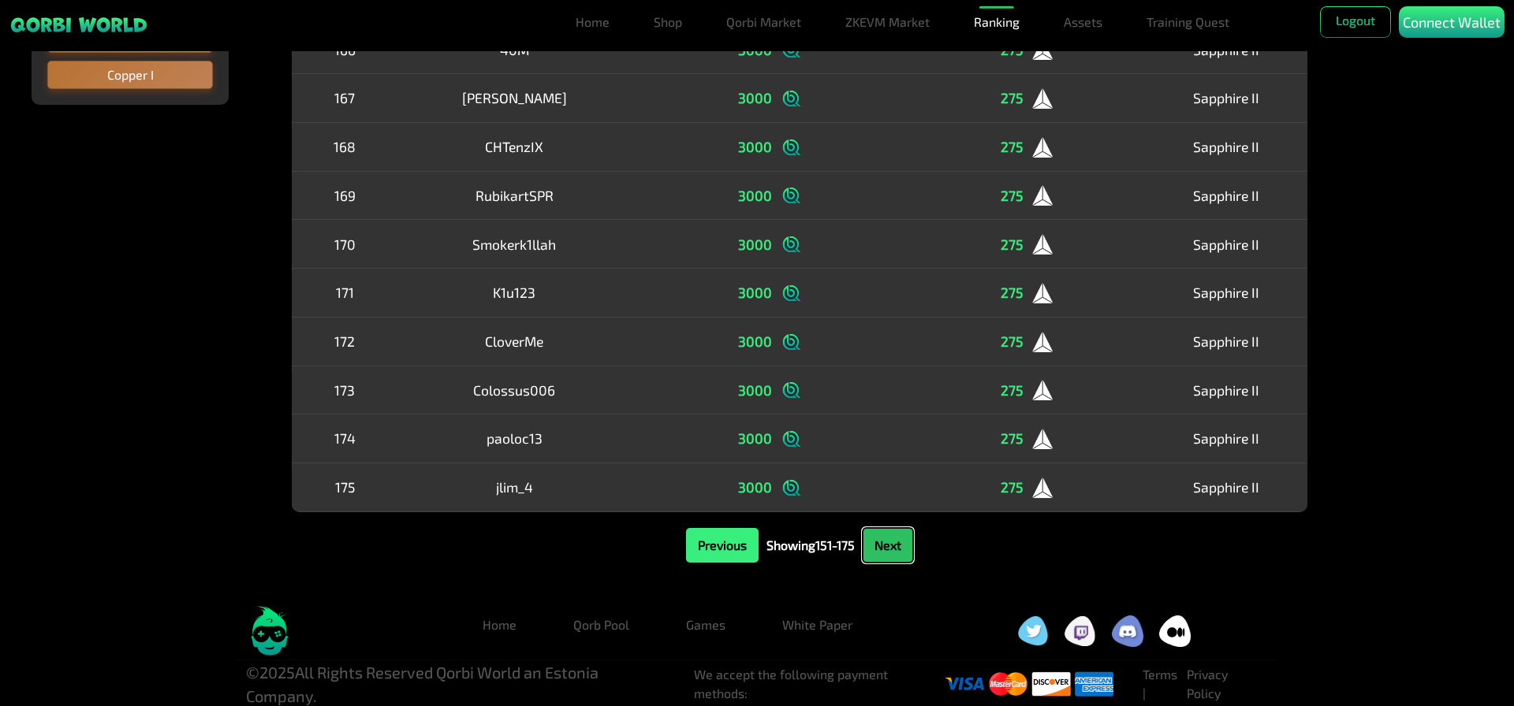
click at [887, 538] on button "Next" at bounding box center [888, 545] width 50 height 35
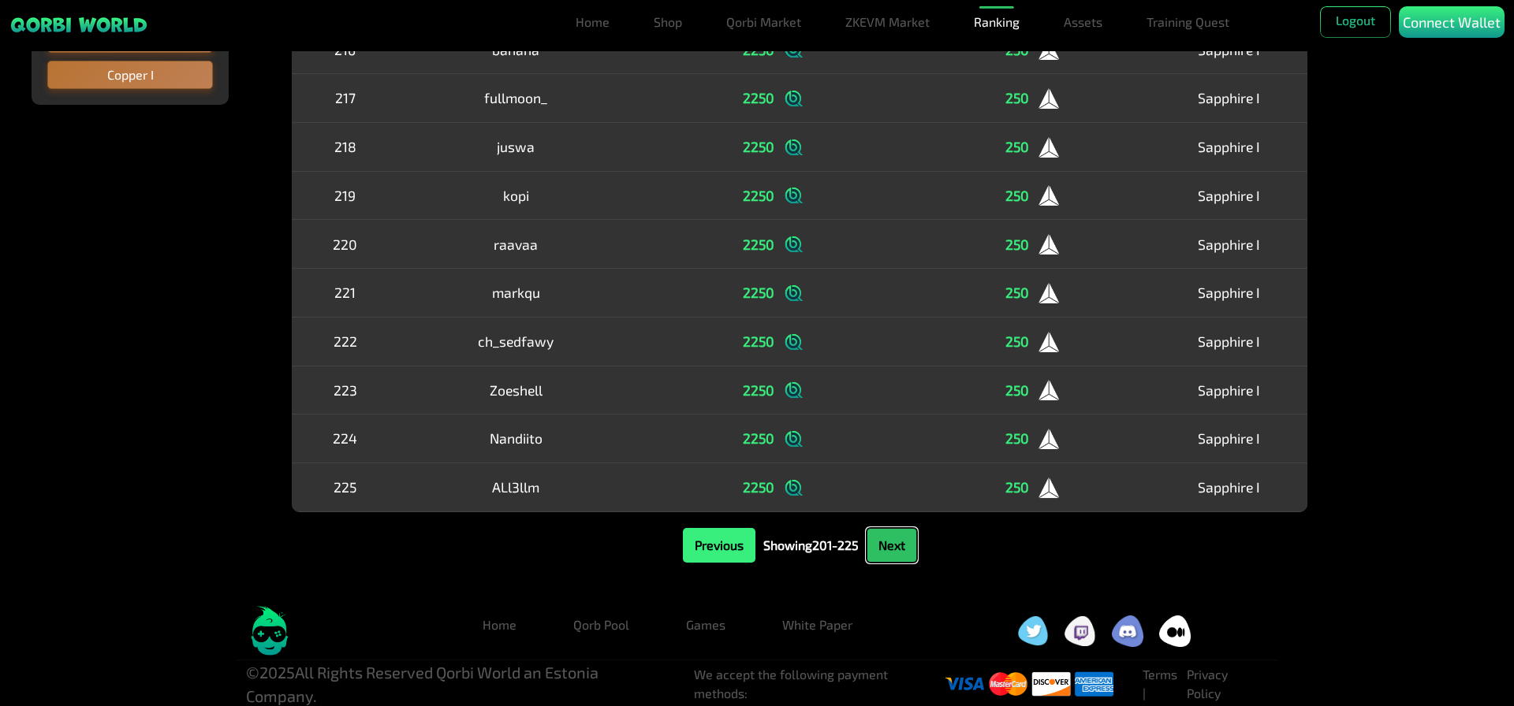
click at [889, 538] on button "Next" at bounding box center [892, 545] width 50 height 35
click at [889, 538] on button "Next" at bounding box center [891, 545] width 50 height 35
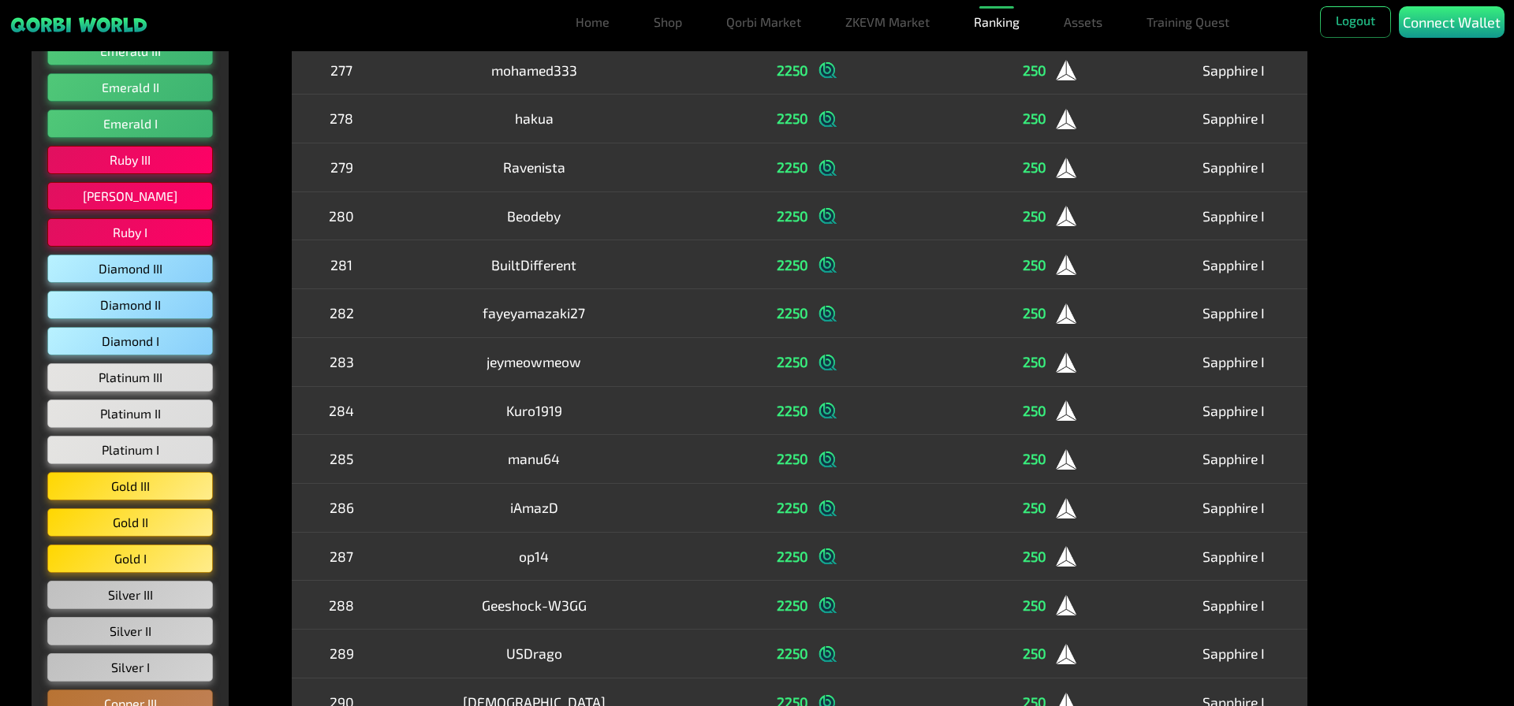
scroll to position [0, 0]
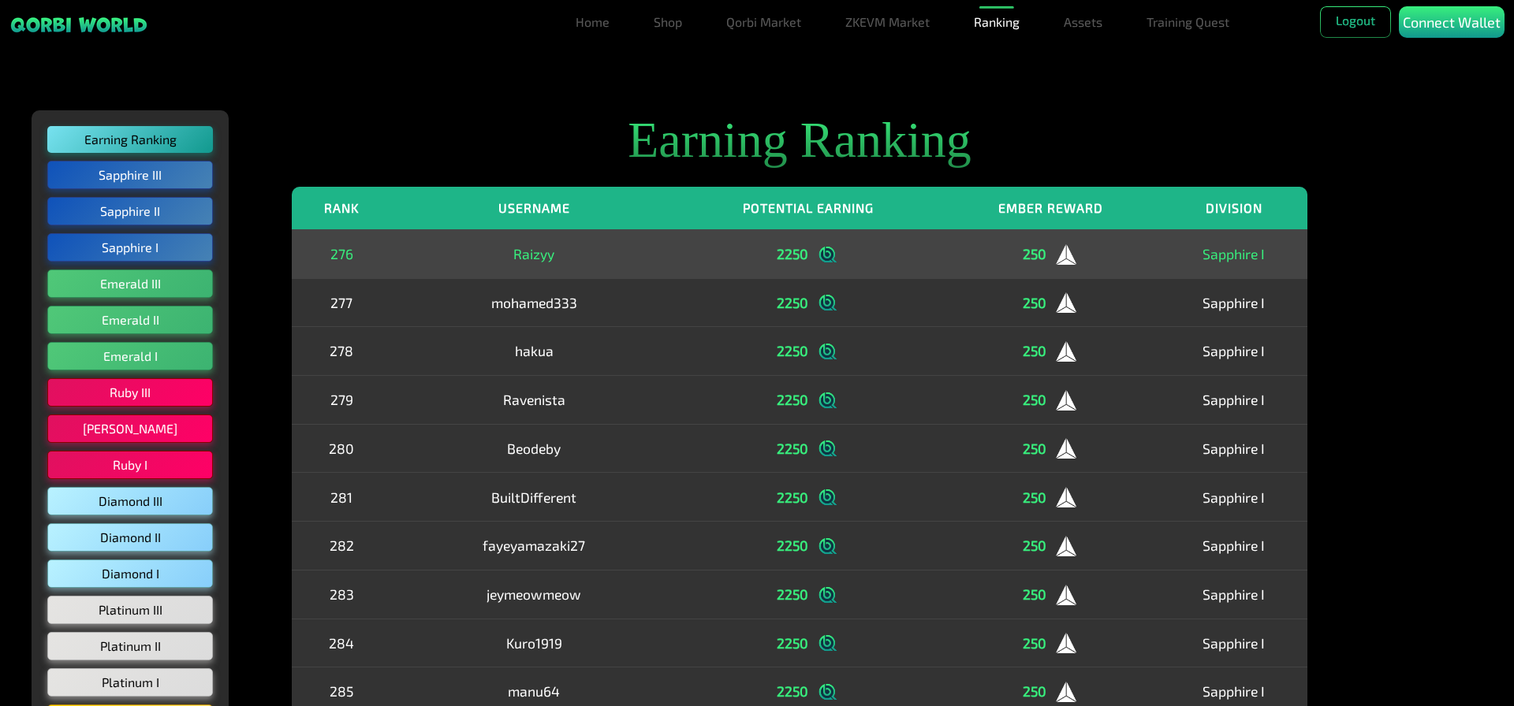
click at [753, 264] on div "2250" at bounding box center [808, 254] width 240 height 24
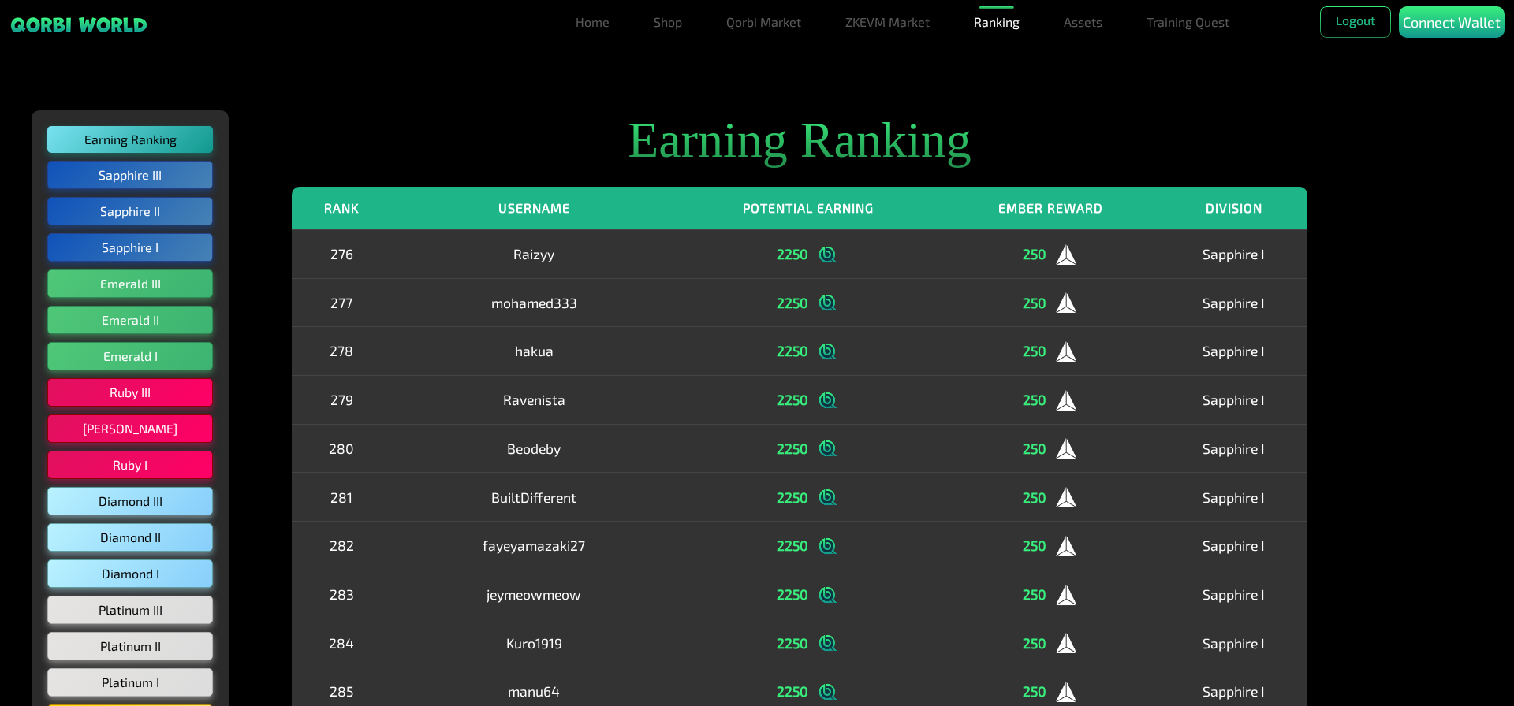
click at [694, 148] on h2 "Earning Ranking" at bounding box center [800, 140] width 1016 height 61
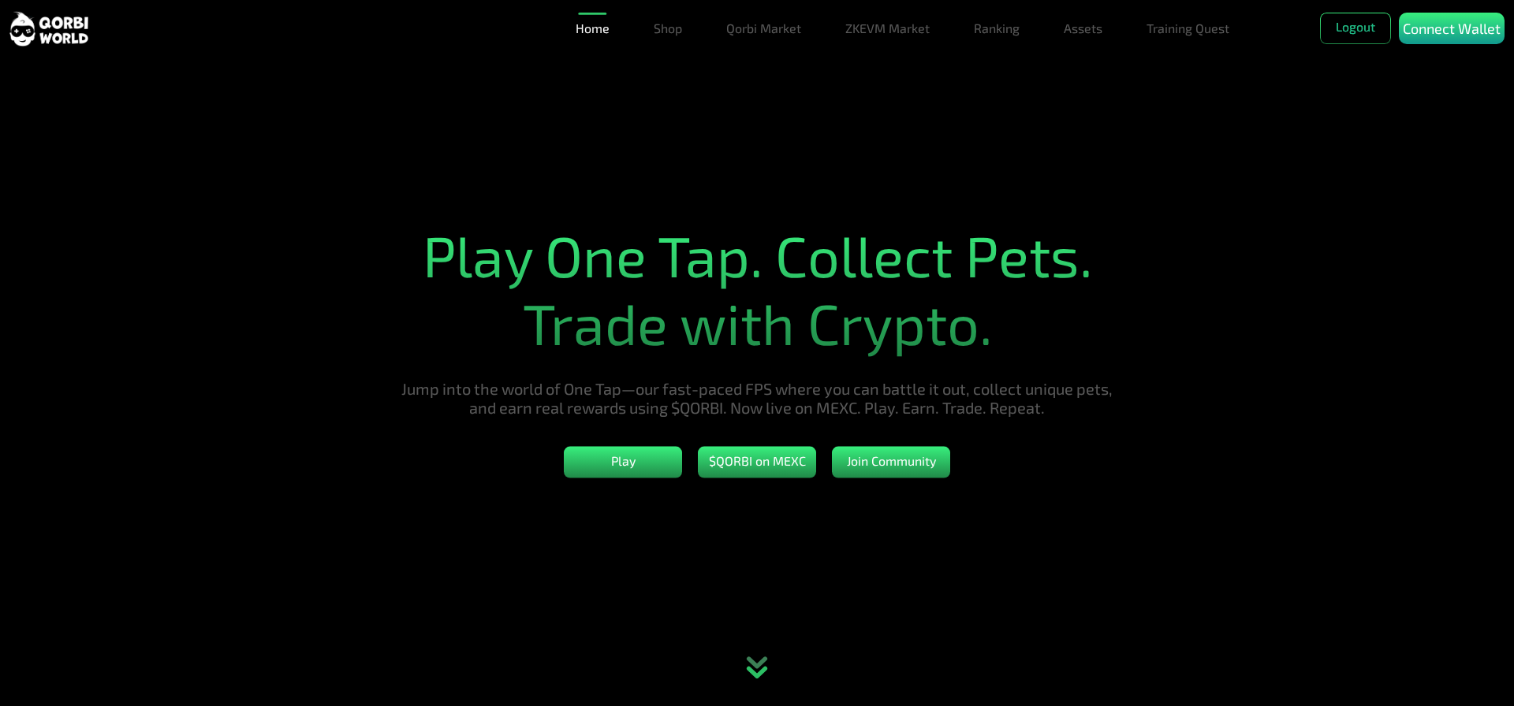
drag, startPoint x: 1071, startPoint y: 155, endPoint x: 1310, endPoint y: 69, distance: 254.2
click at [1072, 155] on section "Play One Tap. Collect Pets. Trade with Crypto. Jump into the world of One Tap—o…" at bounding box center [757, 353] width 1514 height 706
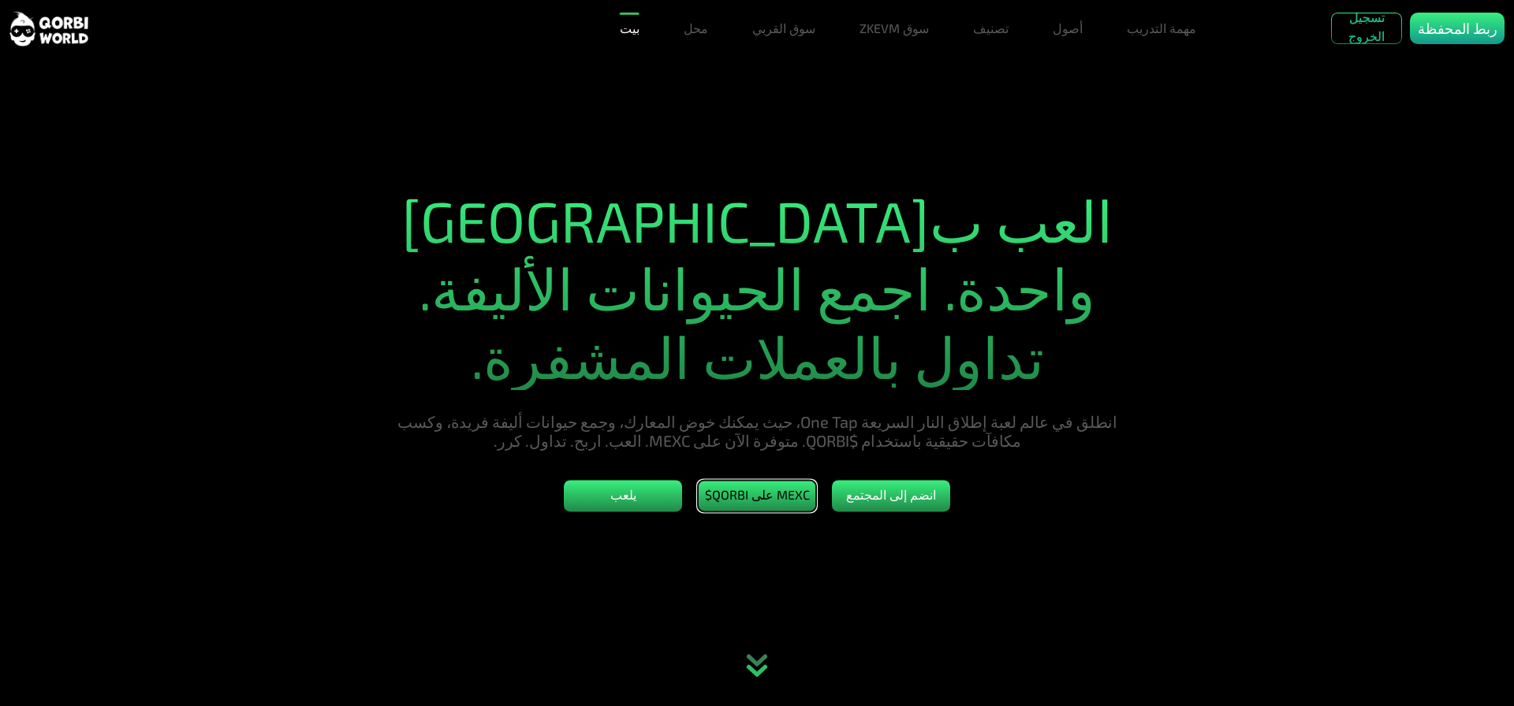
click at [788, 490] on button "$QORBI على MEXC" at bounding box center [757, 497] width 118 height 32
drag, startPoint x: 968, startPoint y: 434, endPoint x: 963, endPoint y: 442, distance: 9.0
click at [967, 435] on font "انطلق في عالم لعبة إطلاق النار السريعة One Tap، حيث يمكنك خوض المعارك، وجمع حيو…" at bounding box center [757, 432] width 720 height 38
click at [906, 36] on link "سوق ZKEVM" at bounding box center [894, 29] width 82 height 32
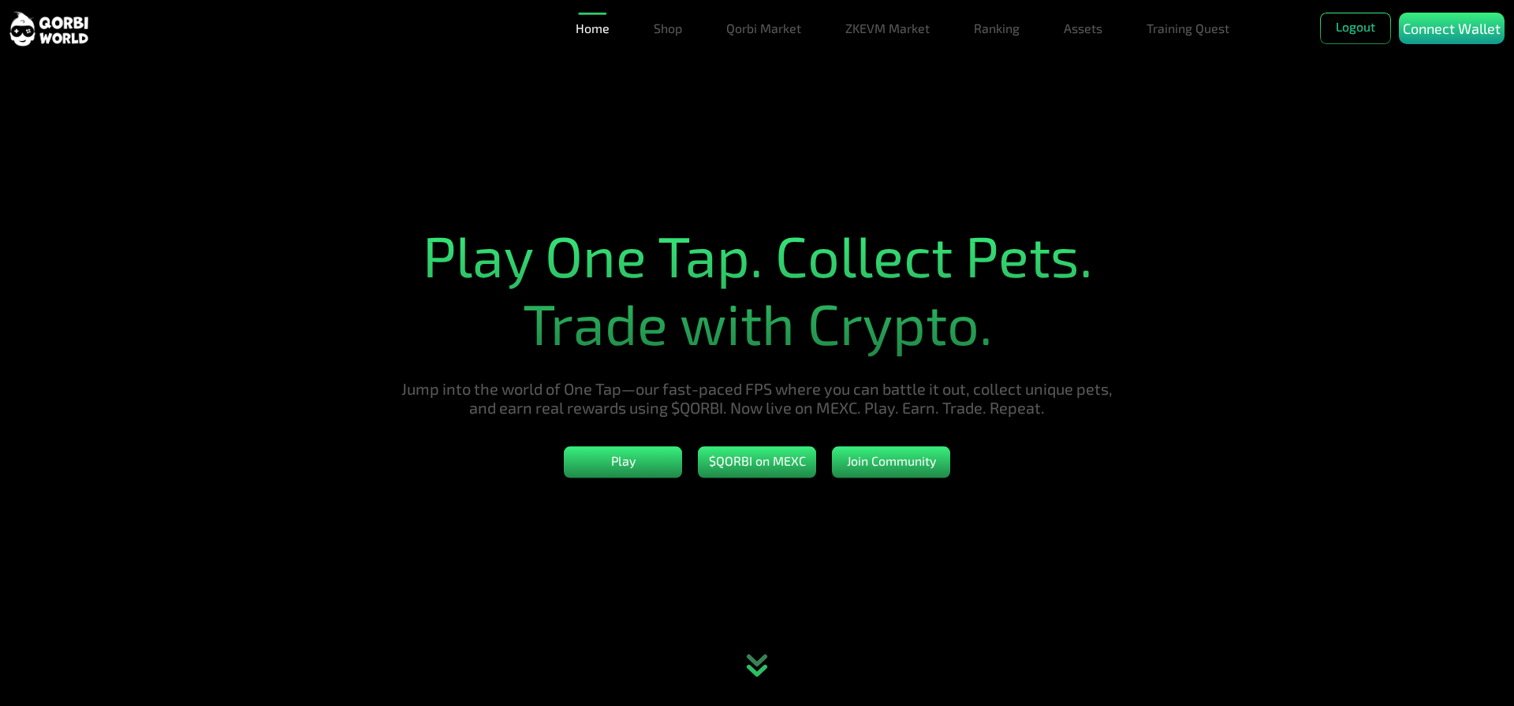
click at [1098, 119] on section "Play One Tap. Collect Pets. Trade with Crypto. Jump into the world of One Tap—o…" at bounding box center [757, 353] width 1514 height 706
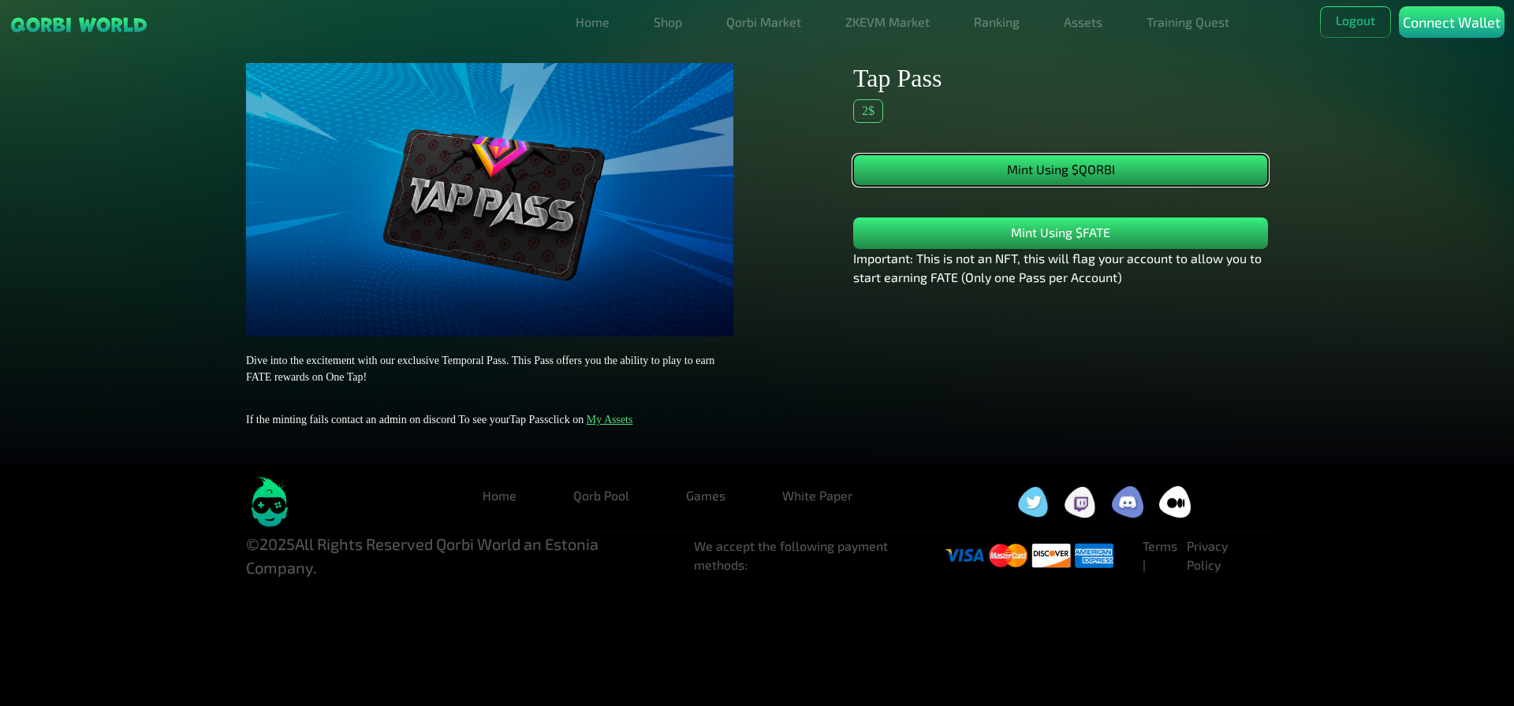
click at [1029, 169] on button "Mint Using $QORBI" at bounding box center [1060, 171] width 415 height 32
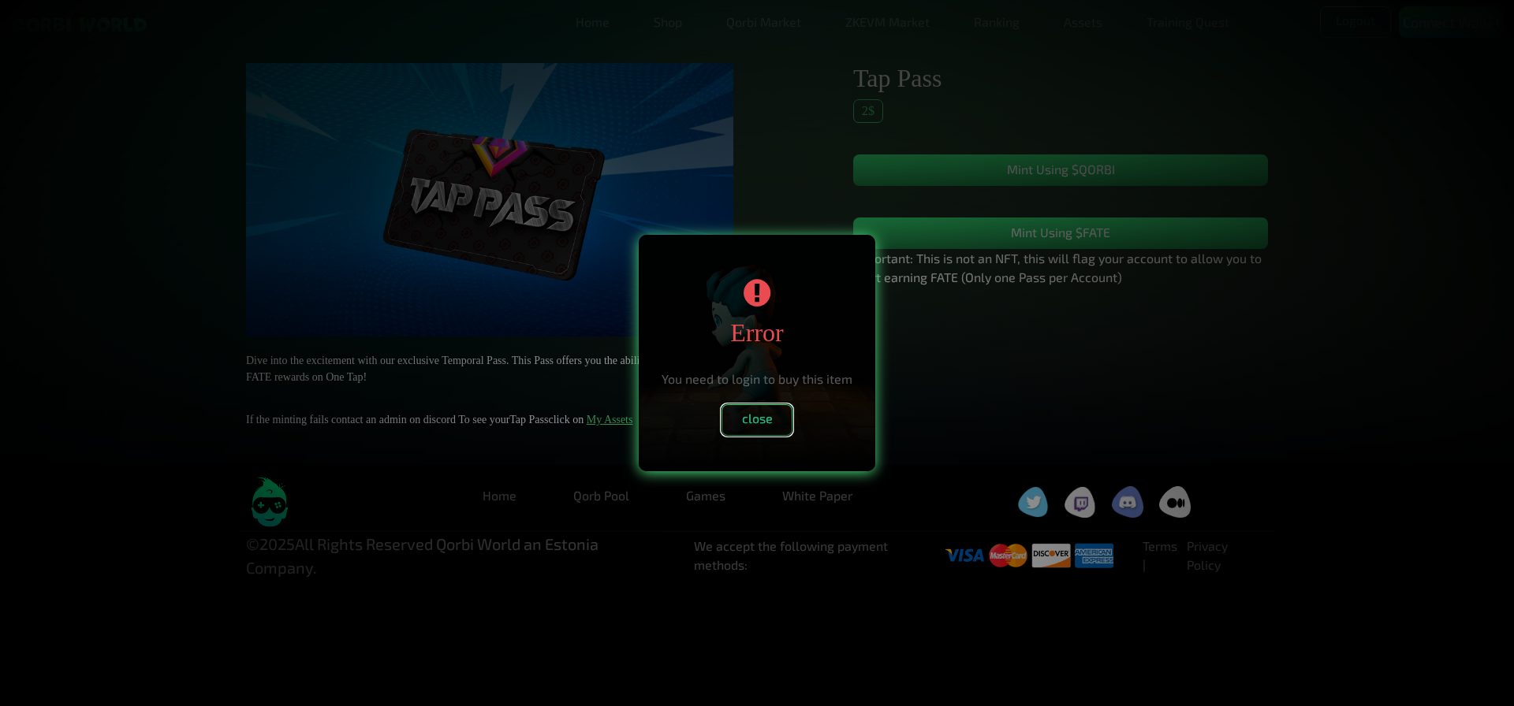
click at [765, 436] on button "close" at bounding box center [756, 420] width 71 height 32
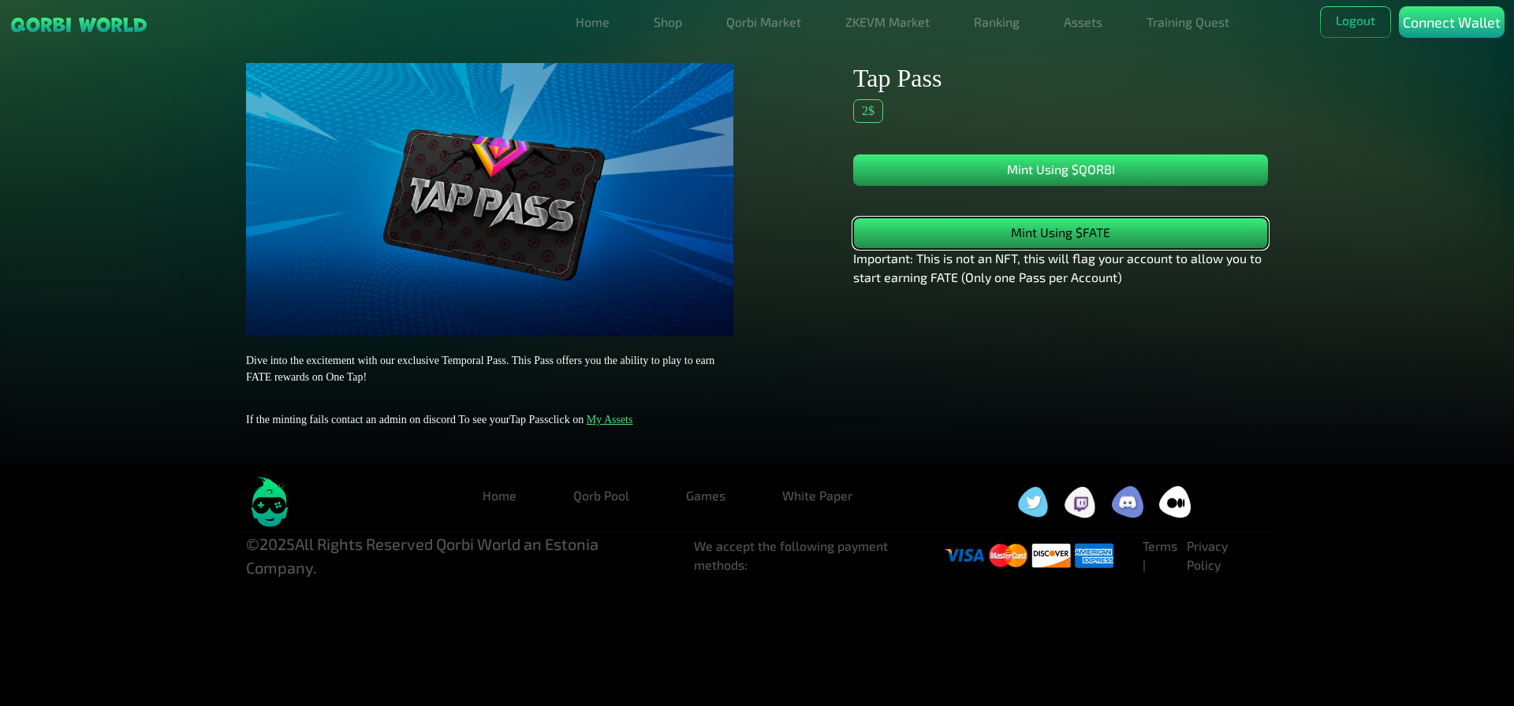
click at [949, 237] on button "Mint Using $FATE" at bounding box center [1060, 234] width 415 height 32
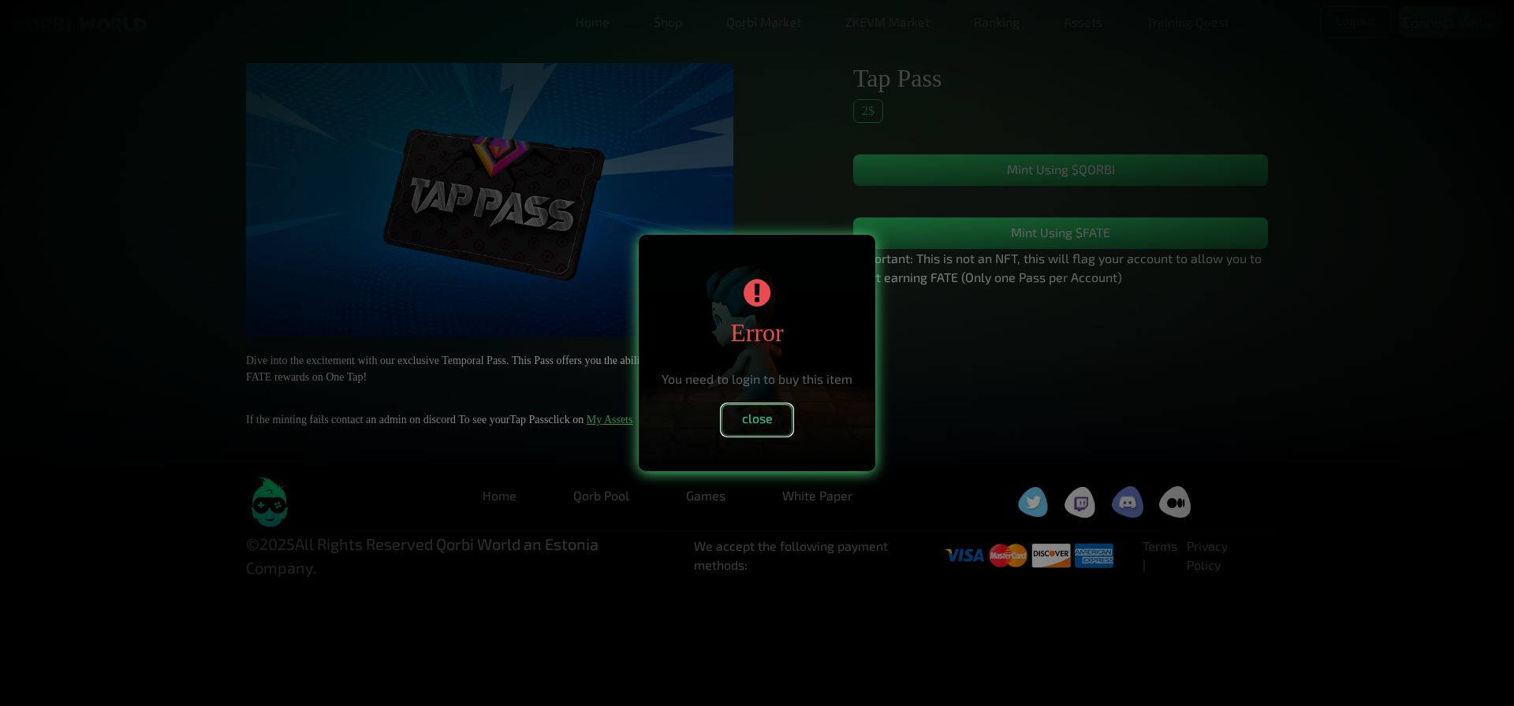
click at [782, 419] on button "close" at bounding box center [756, 420] width 71 height 32
